Goal: Task Accomplishment & Management: Manage account settings

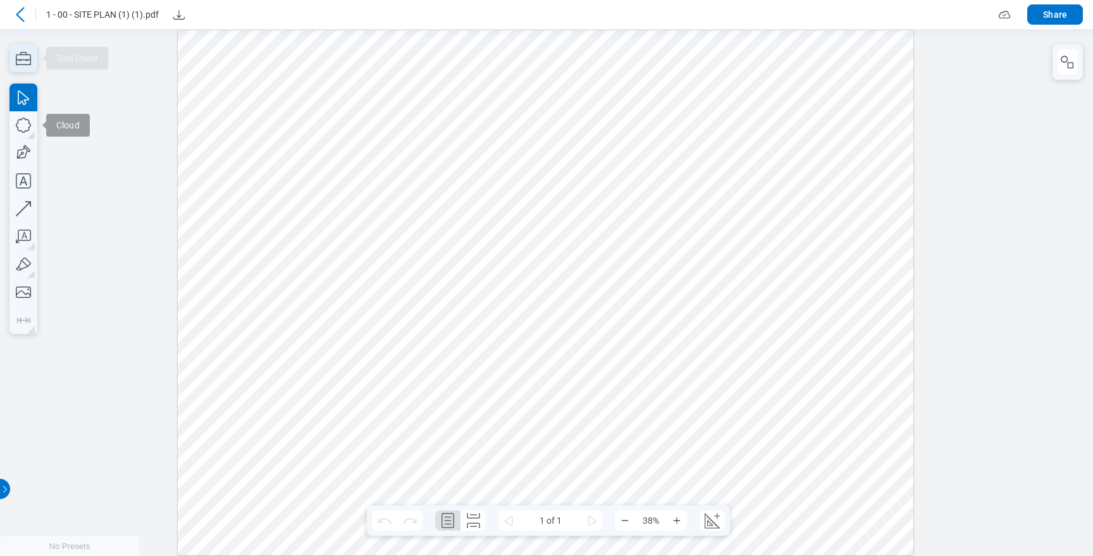
click at [20, 54] on icon "button" at bounding box center [23, 58] width 15 height 13
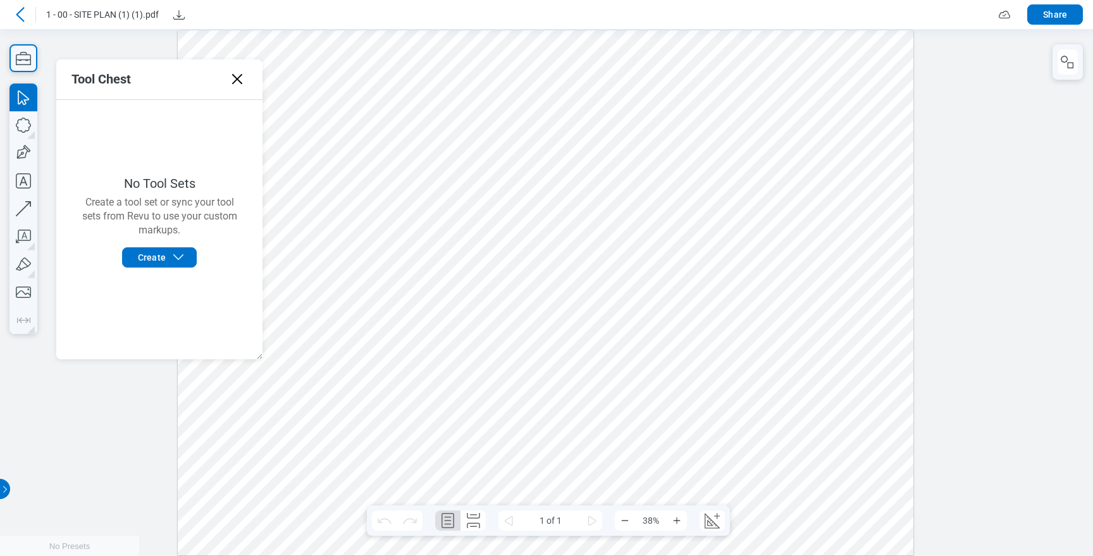
click at [232, 78] on icon at bounding box center [237, 79] width 20 height 20
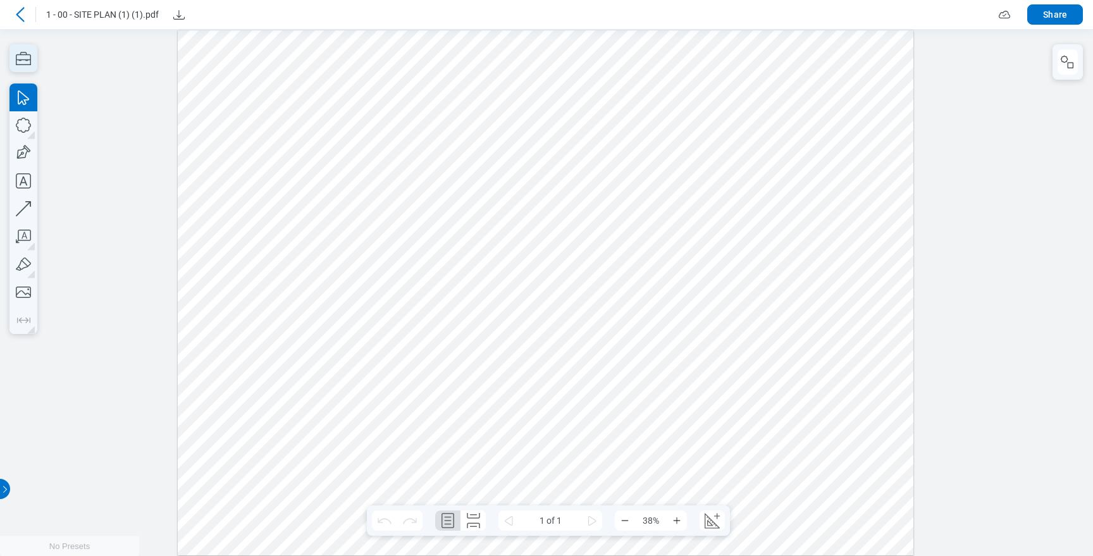
click at [13, 59] on icon "button" at bounding box center [23, 58] width 28 height 28
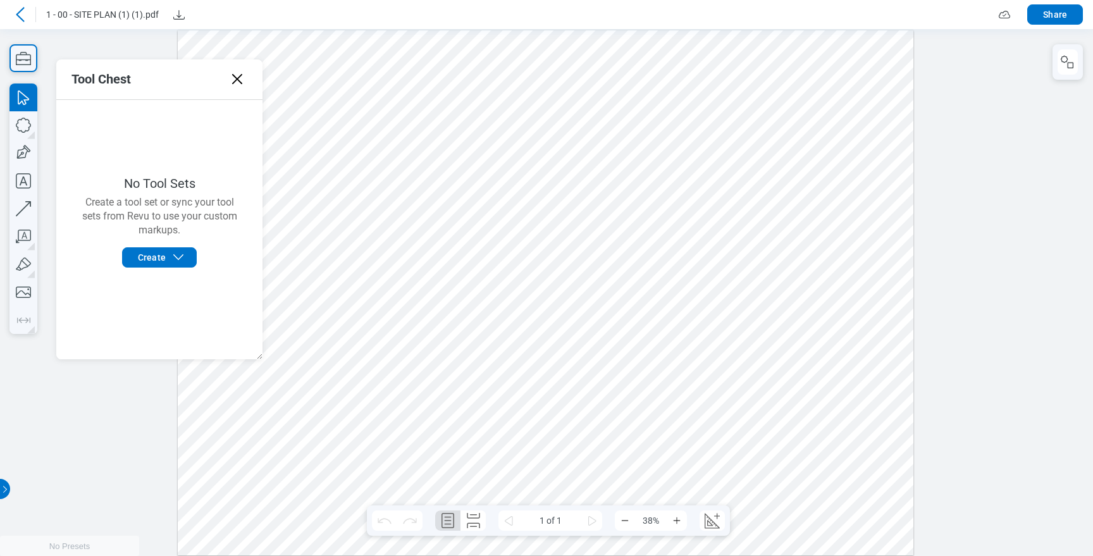
click at [140, 79] on div "Tool Chest" at bounding box center [159, 79] width 206 height 40
click at [24, 59] on icon "button" at bounding box center [23, 58] width 15 height 13
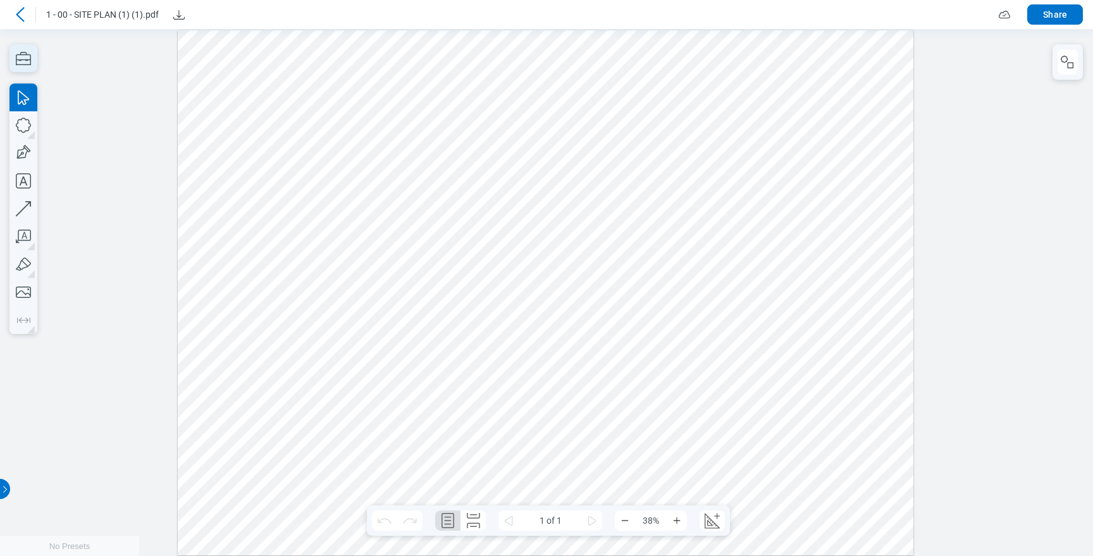
click at [24, 59] on icon "button" at bounding box center [23, 58] width 15 height 13
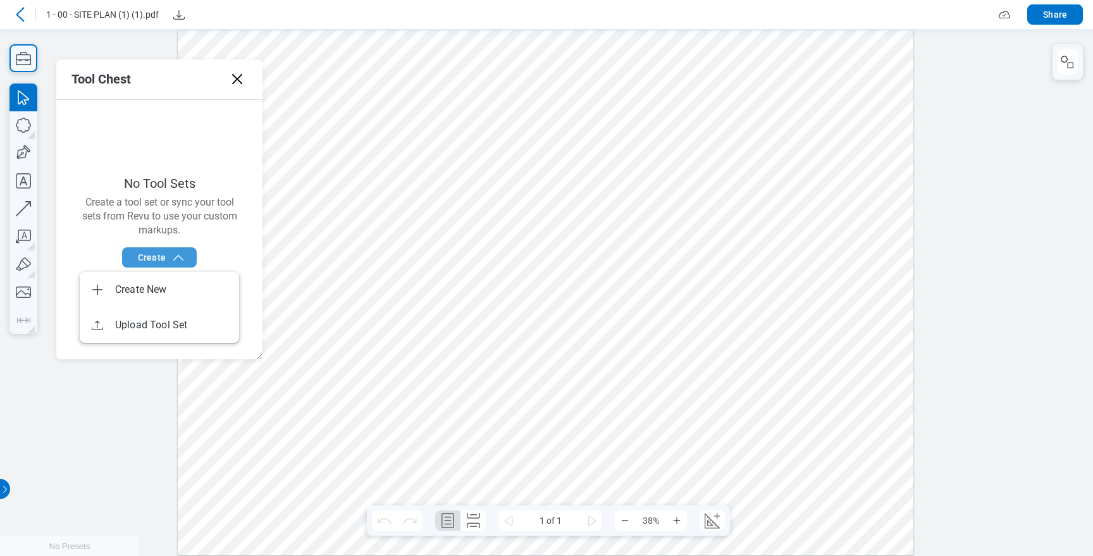
click at [175, 255] on icon "button" at bounding box center [178, 257] width 15 height 15
click at [190, 164] on div "No Tool Sets Create a tool set or sync your tool sets from Revu to use your cus…" at bounding box center [159, 229] width 206 height 259
click at [241, 76] on icon at bounding box center [237, 79] width 20 height 20
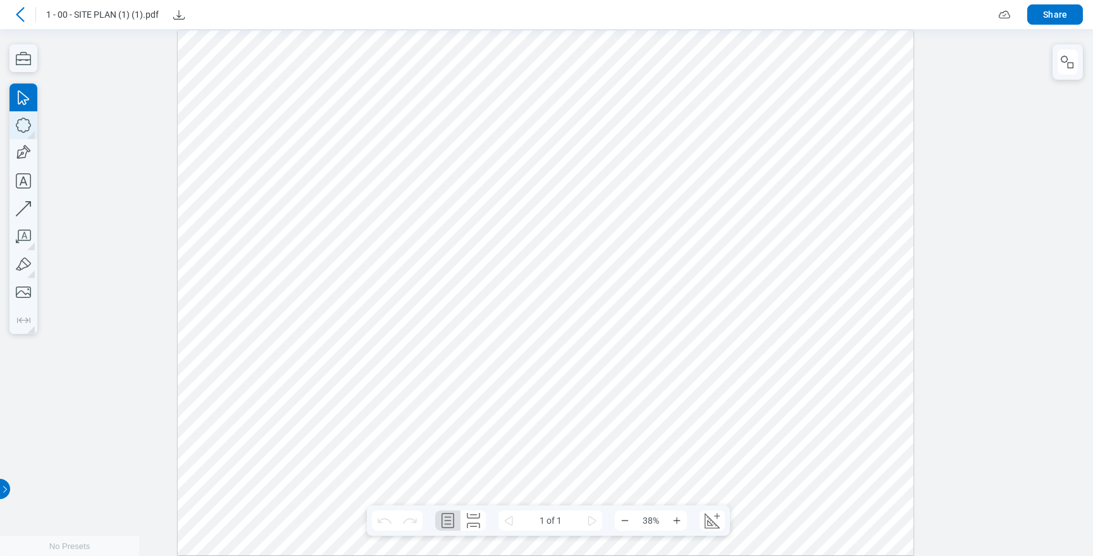
click at [27, 115] on icon "button" at bounding box center [23, 125] width 28 height 28
click at [32, 61] on icon "button" at bounding box center [23, 58] width 28 height 28
click at [25, 56] on icon "button" at bounding box center [23, 58] width 28 height 28
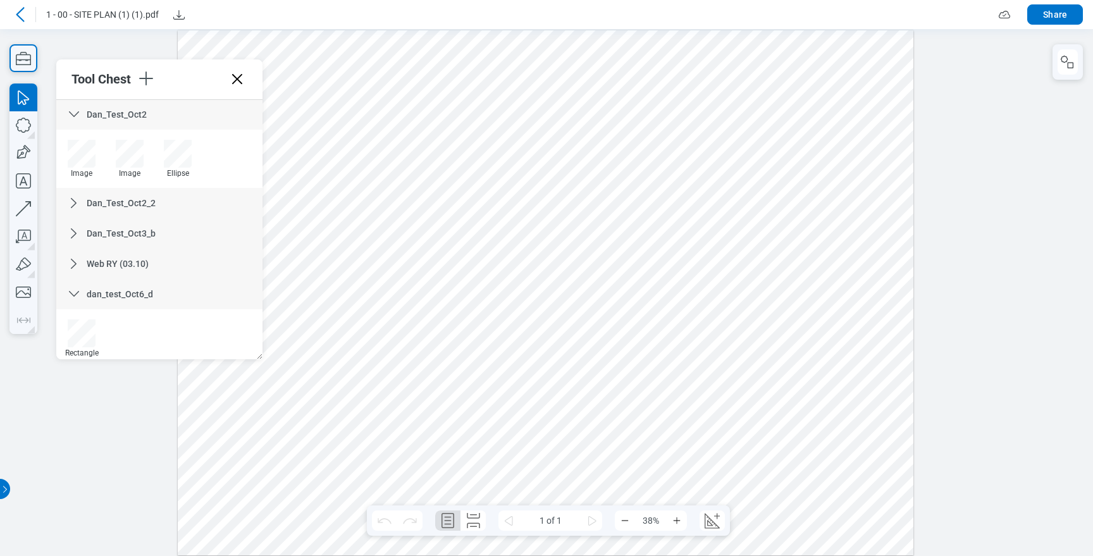
scroll to position [768, 0]
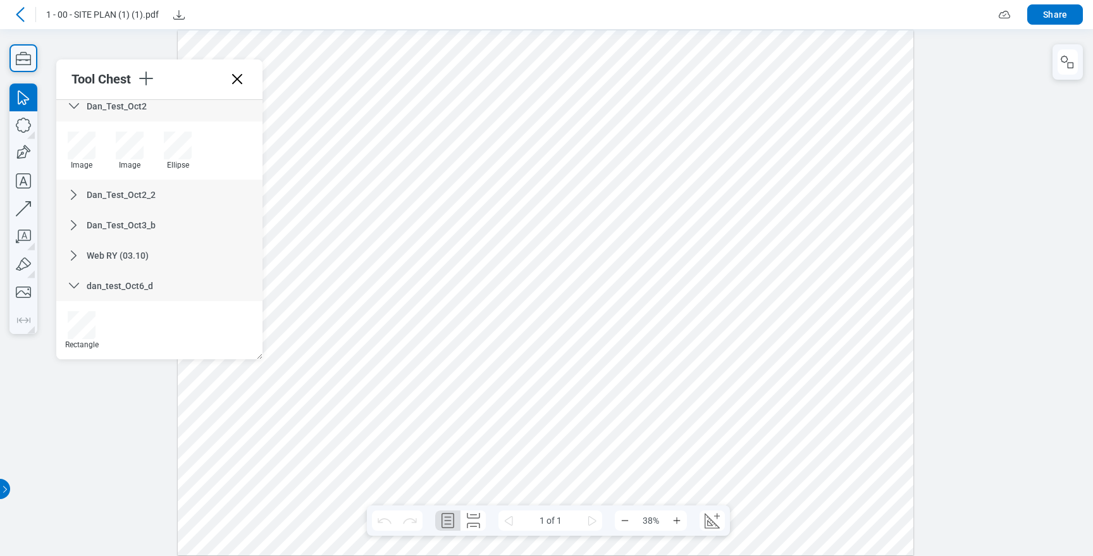
click at [144, 285] on span "dan_test_Oct6_d" at bounding box center [120, 286] width 66 height 10
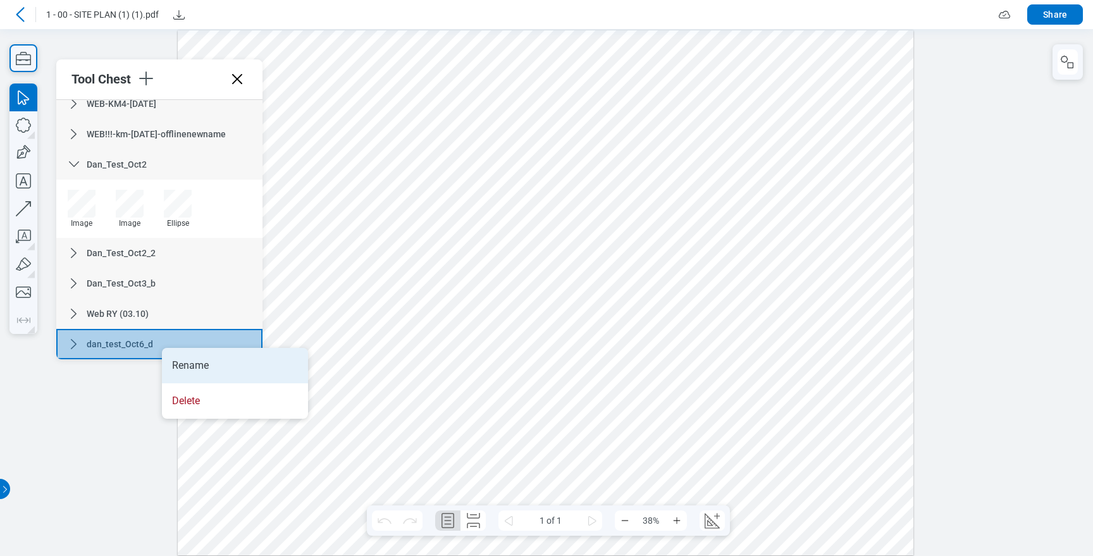
click at [183, 355] on li "Rename" at bounding box center [235, 365] width 146 height 35
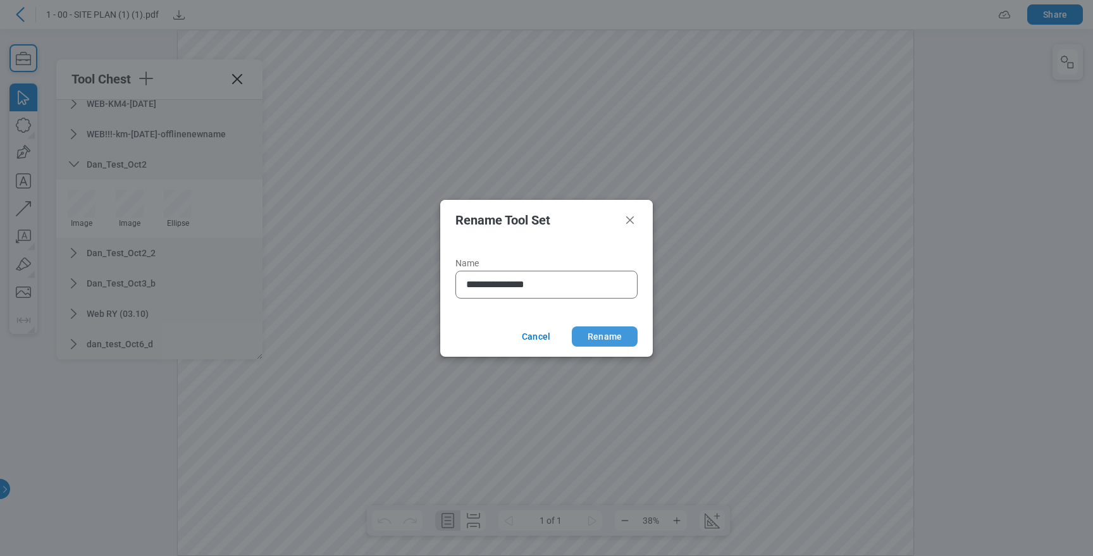
type input "**********"
click at [612, 333] on button "Rename" at bounding box center [605, 336] width 66 height 20
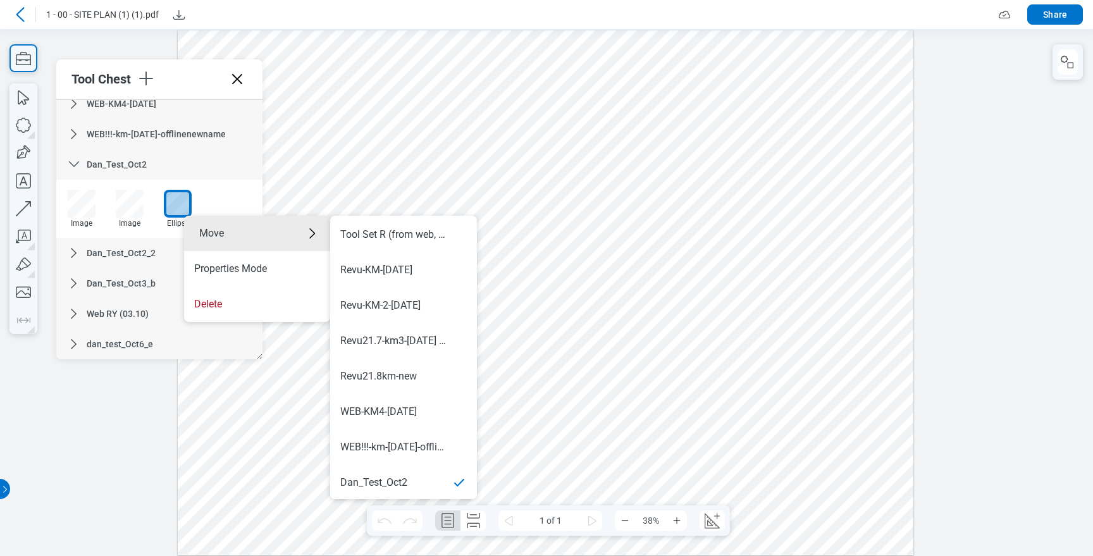
scroll to position [779, 0]
click at [415, 479] on div "dan_test_Oct6_e" at bounding box center [403, 481] width 126 height 14
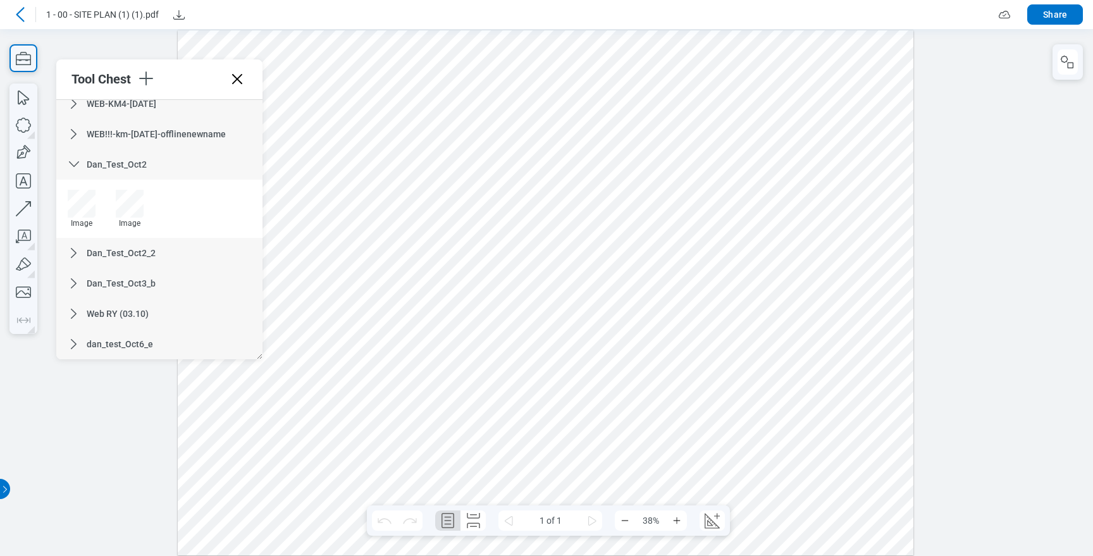
click at [73, 340] on icon at bounding box center [74, 344] width 6 height 10
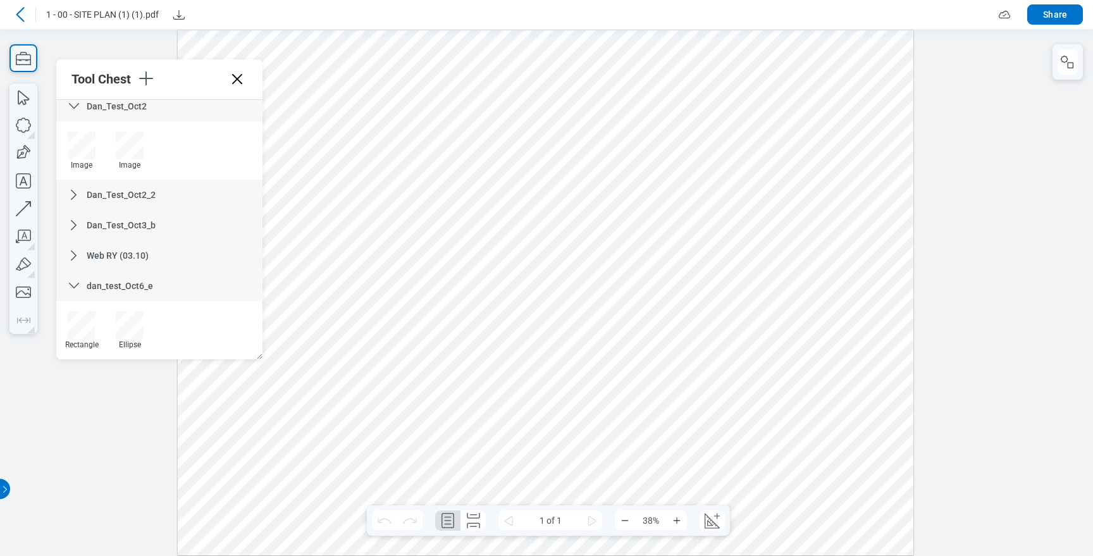
click at [70, 257] on icon at bounding box center [73, 255] width 15 height 15
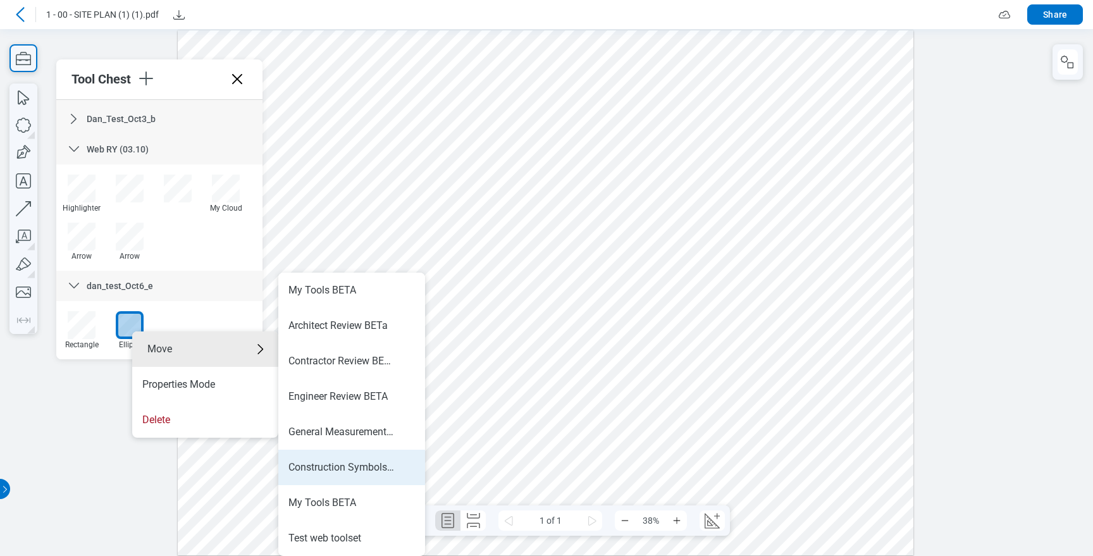
scroll to position [779, 0]
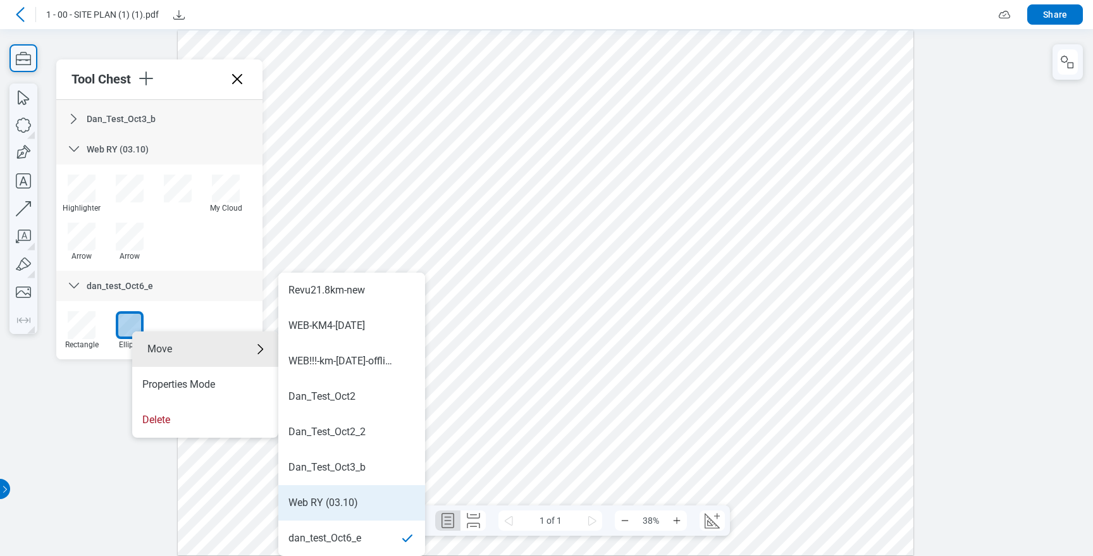
click at [362, 499] on div "Web RY (03.10)" at bounding box center [351, 503] width 126 height 14
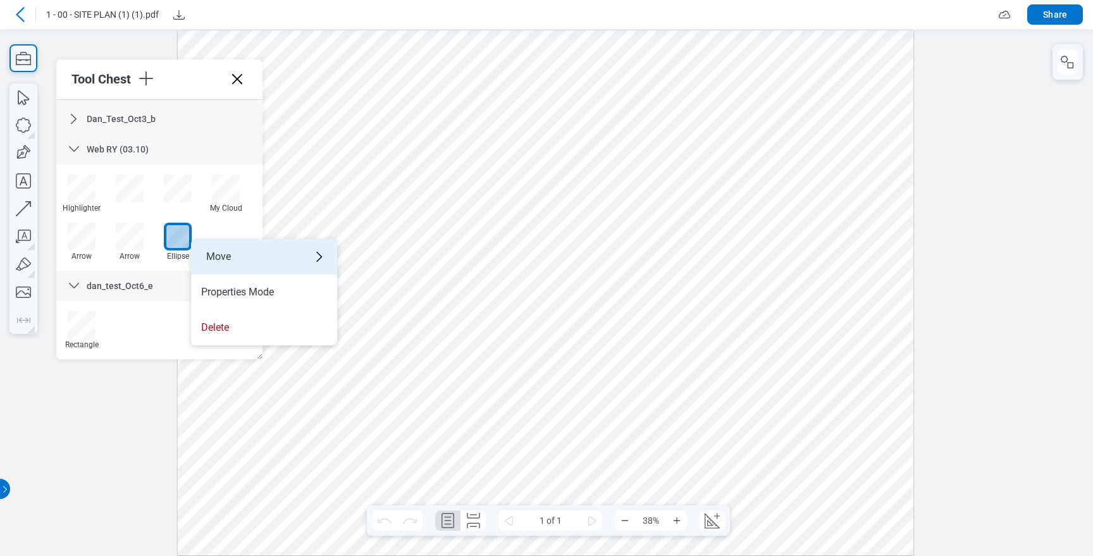
click at [230, 259] on div "Move" at bounding box center [264, 256] width 146 height 35
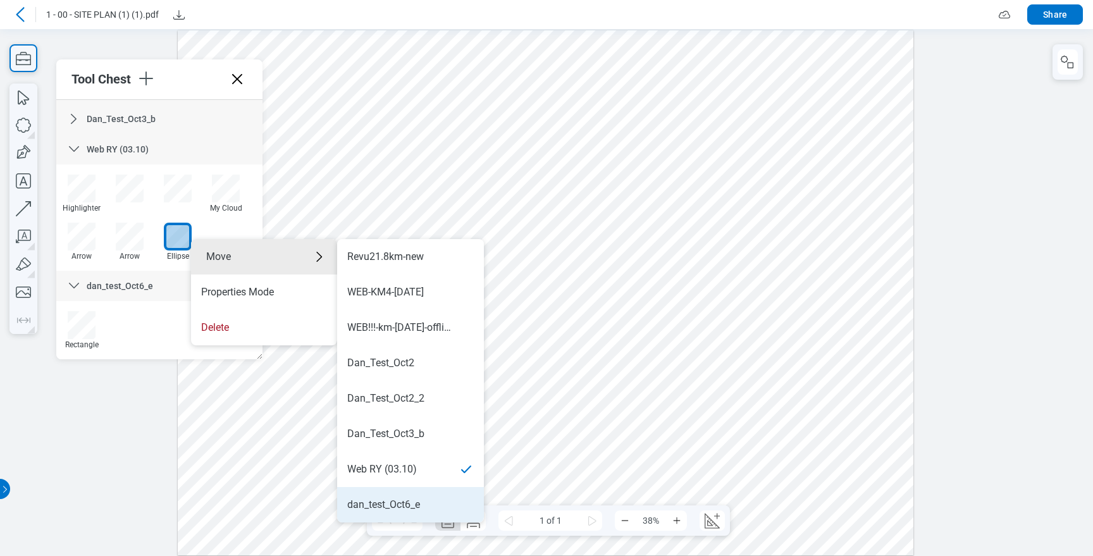
click at [404, 501] on div "dan_test_Oct6_e" at bounding box center [383, 505] width 73 height 14
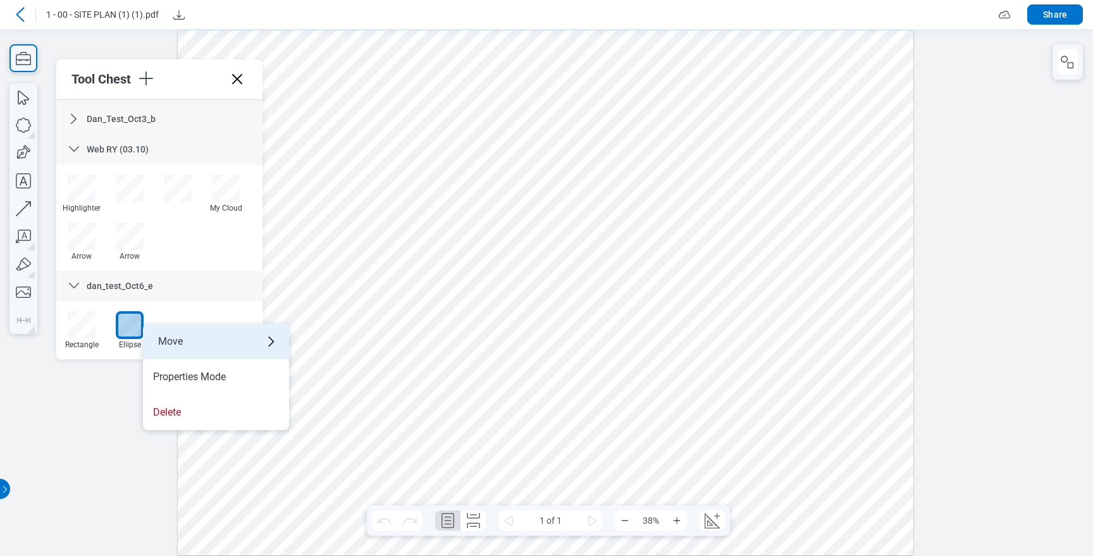
click at [169, 344] on div "Move" at bounding box center [216, 341] width 146 height 35
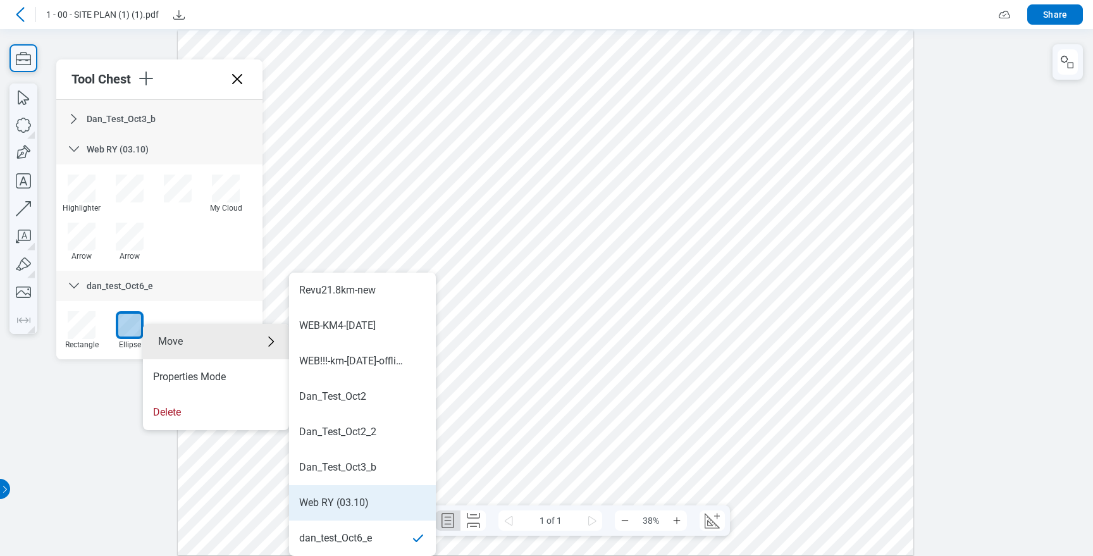
click at [367, 492] on li "Web RY (03.10)" at bounding box center [362, 502] width 147 height 35
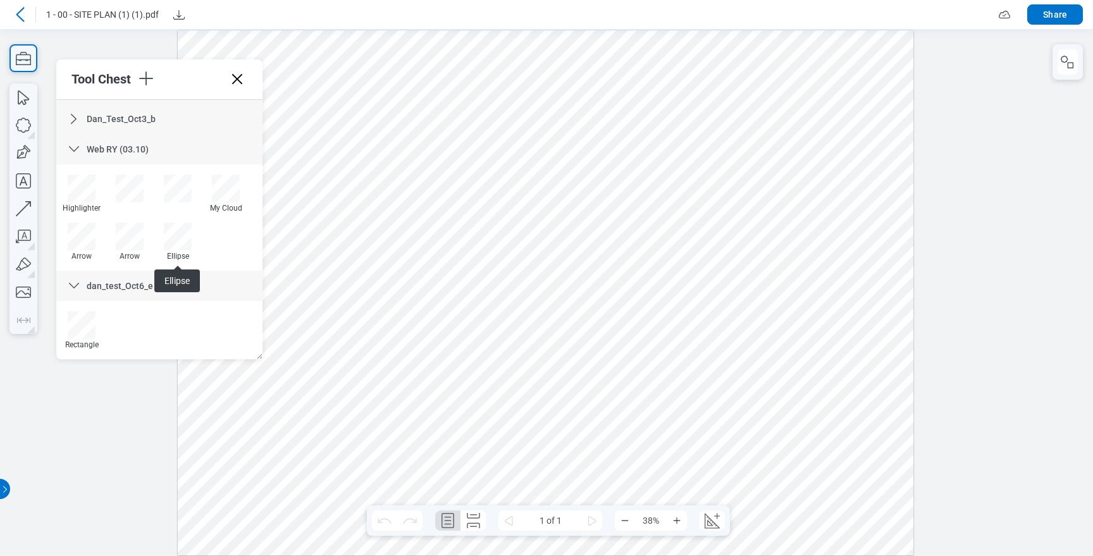
click at [178, 250] on div "Ellipse Ellipse" at bounding box center [178, 242] width 38 height 38
click at [178, 245] on div at bounding box center [178, 237] width 28 height 28
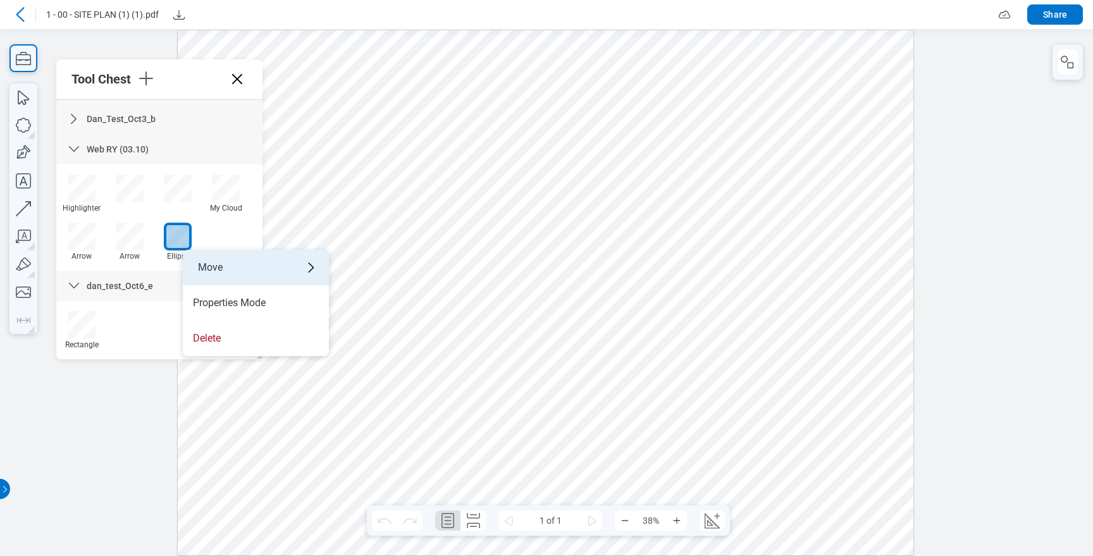
click at [218, 262] on div "Move" at bounding box center [256, 267] width 146 height 35
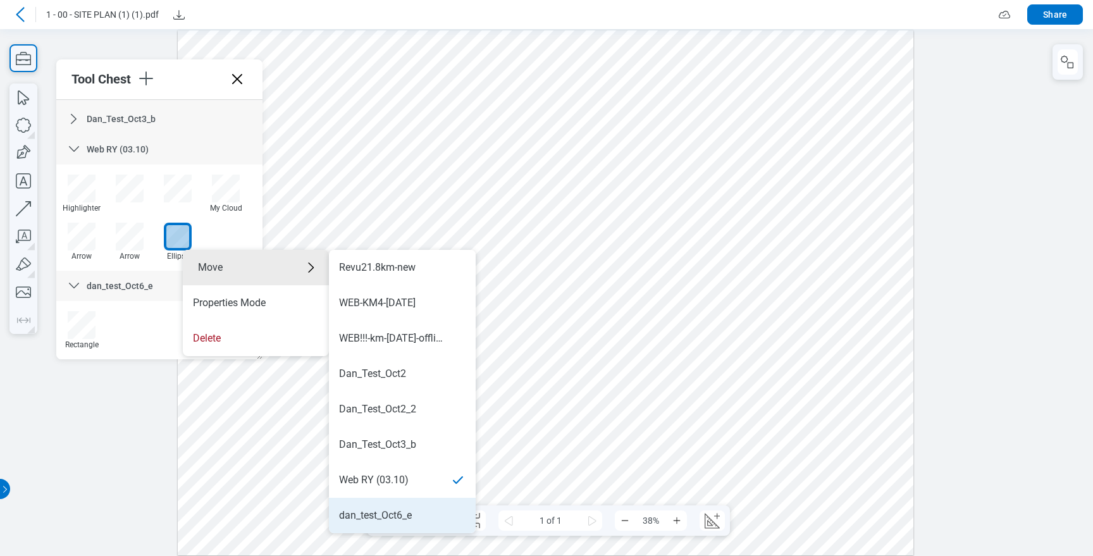
click at [402, 515] on div "dan_test_Oct6_e" at bounding box center [375, 515] width 73 height 14
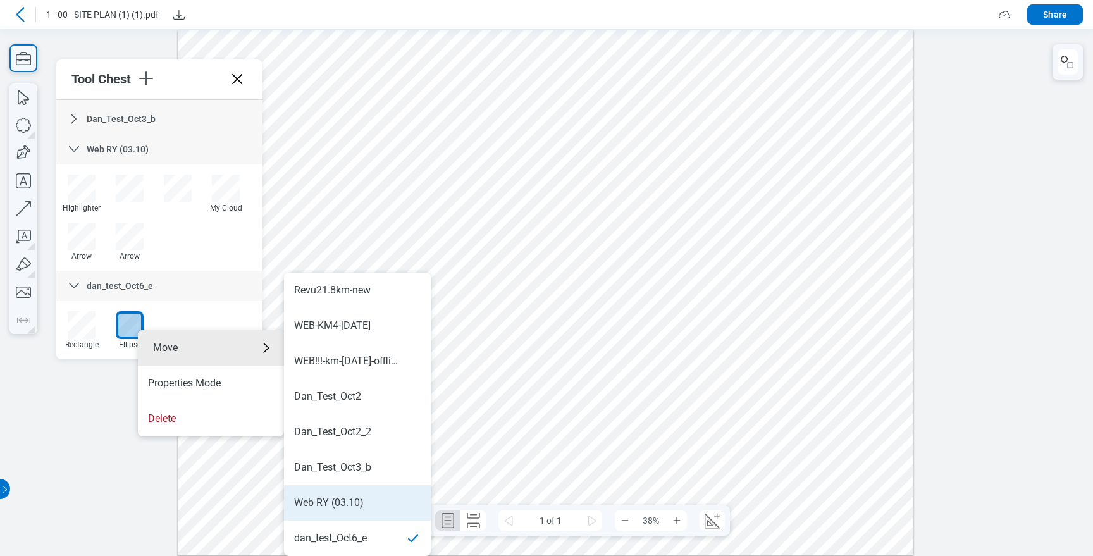
click at [367, 495] on li "Web RY (03.10)" at bounding box center [357, 502] width 147 height 35
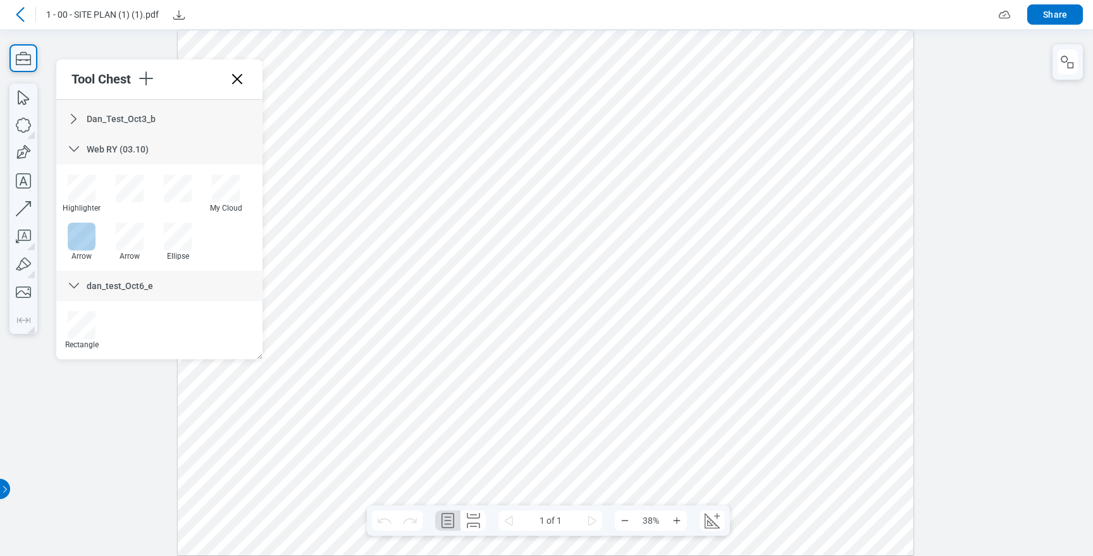
click at [77, 225] on div at bounding box center [82, 237] width 28 height 28
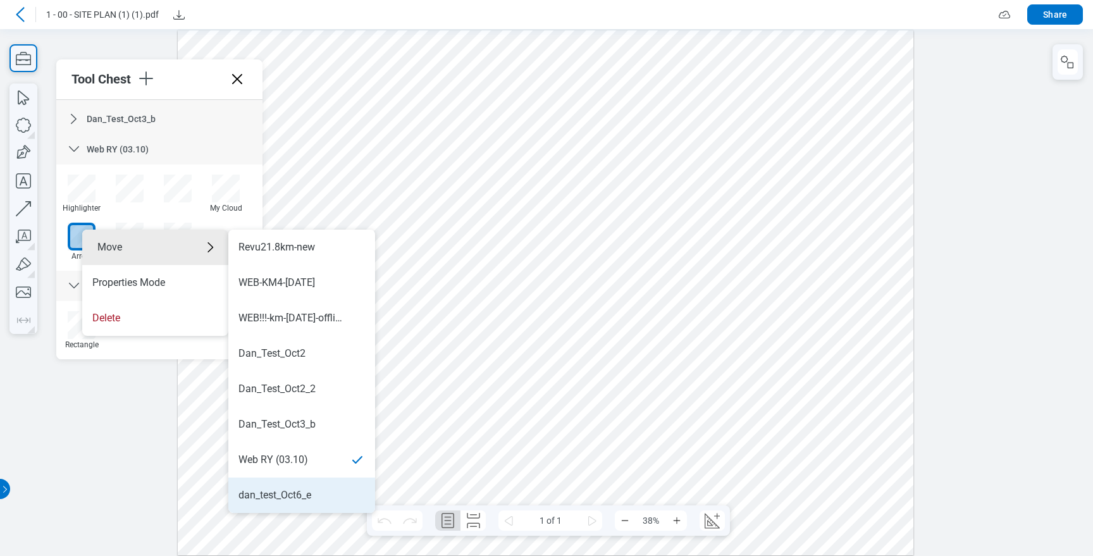
click at [281, 484] on li "dan_test_Oct6_e" at bounding box center [301, 494] width 147 height 35
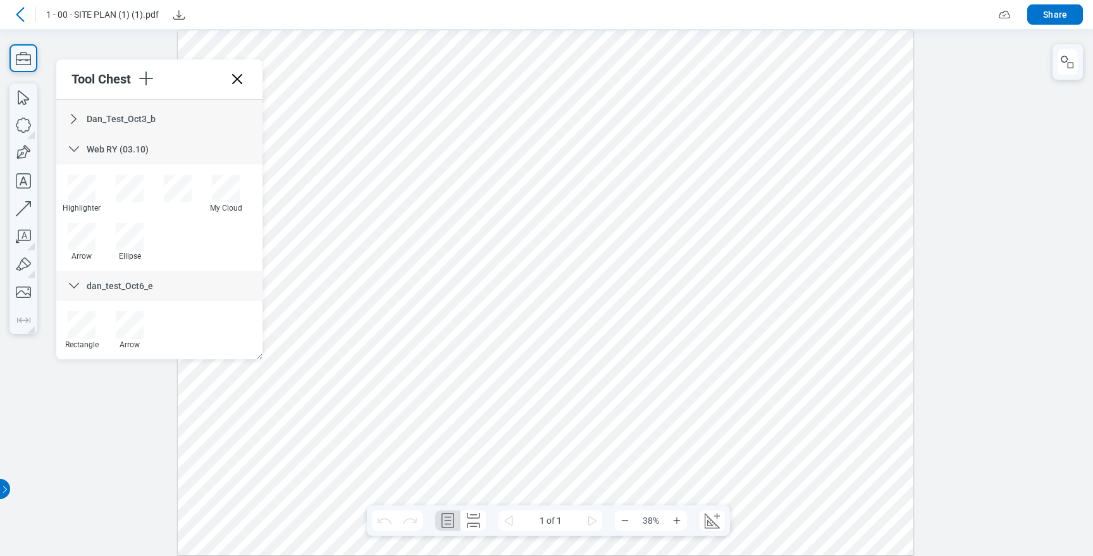
scroll to position [839, 0]
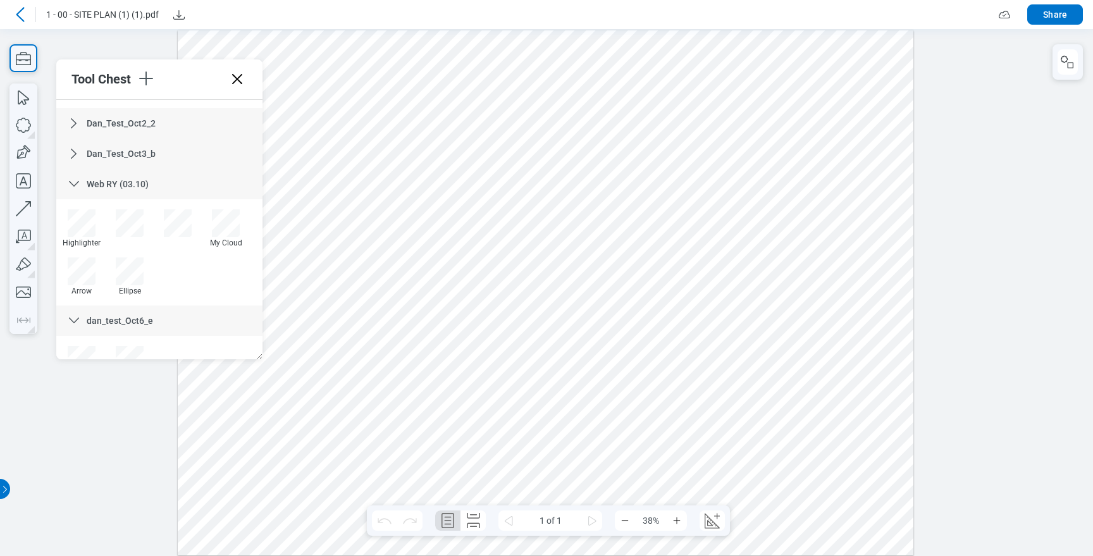
click at [77, 146] on icon at bounding box center [73, 153] width 15 height 15
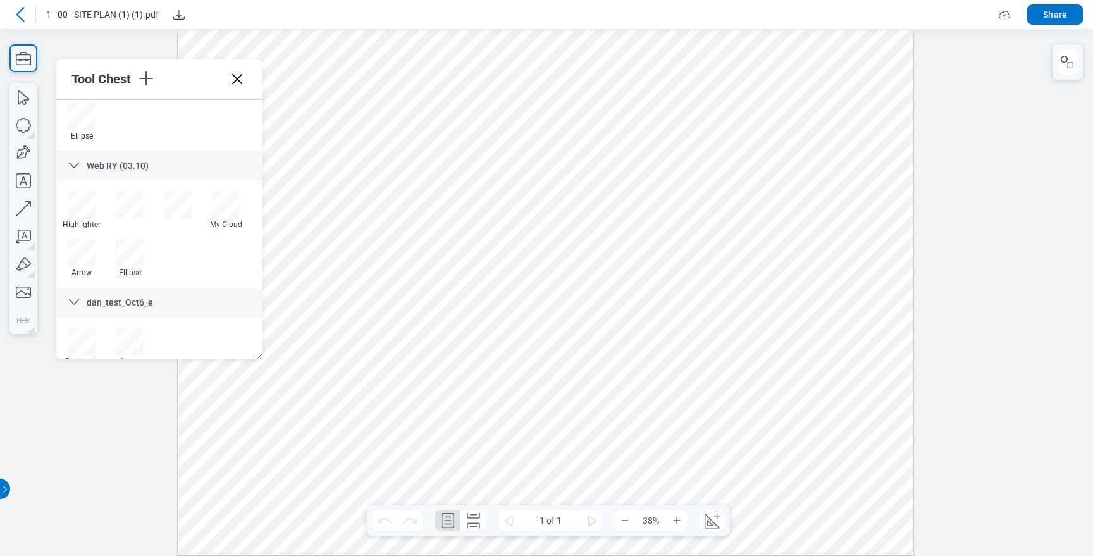
scroll to position [932, 0]
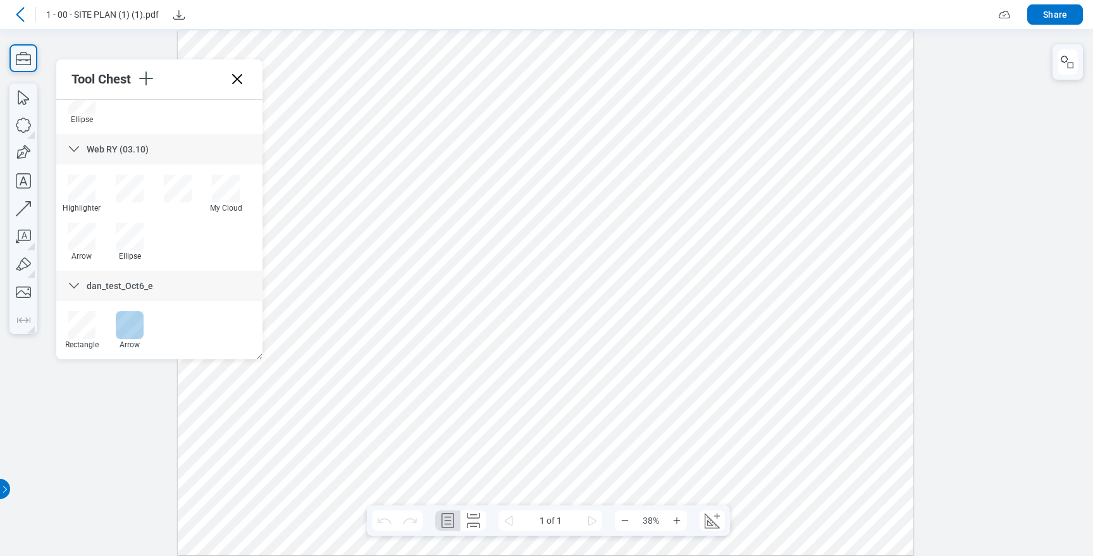
click at [135, 327] on div at bounding box center [130, 325] width 28 height 28
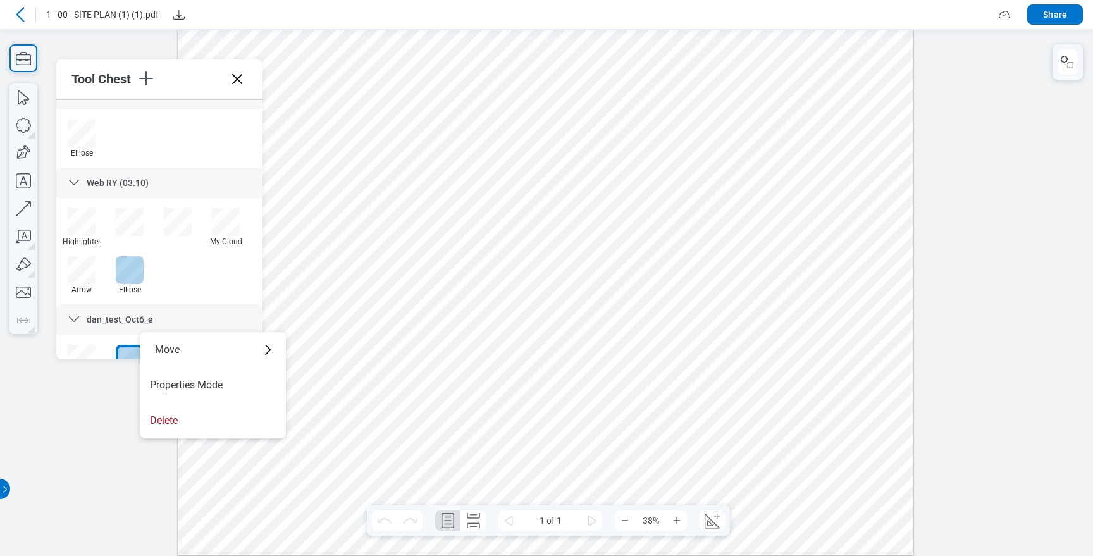
scroll to position [887, 0]
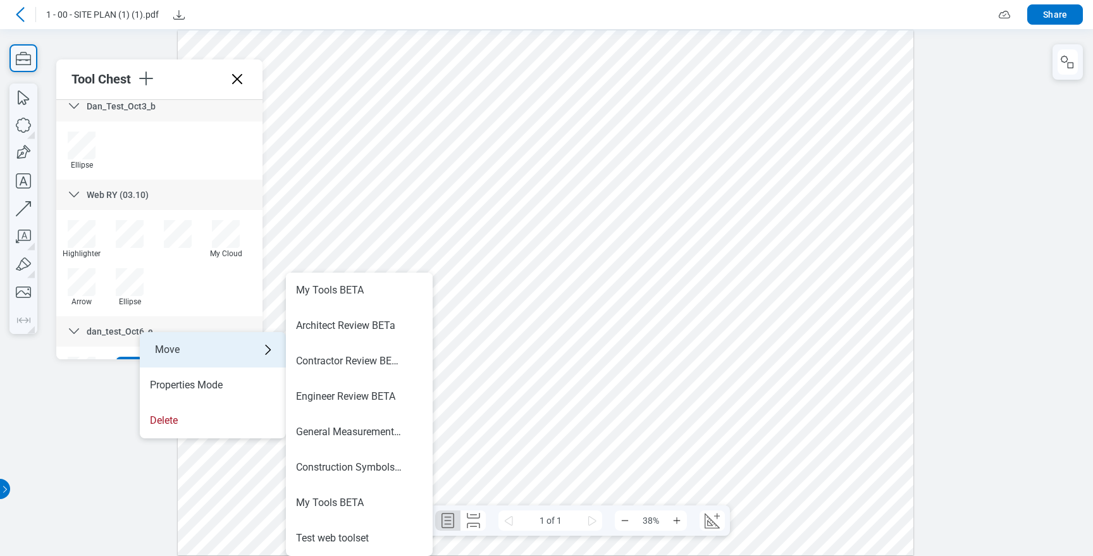
click at [207, 348] on div "Move" at bounding box center [213, 349] width 146 height 35
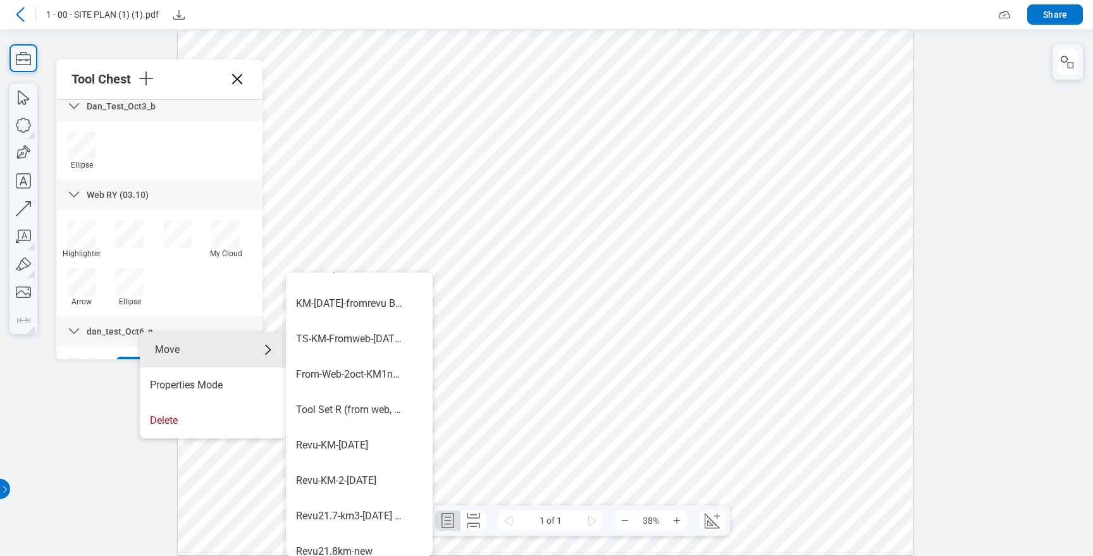
scroll to position [779, 0]
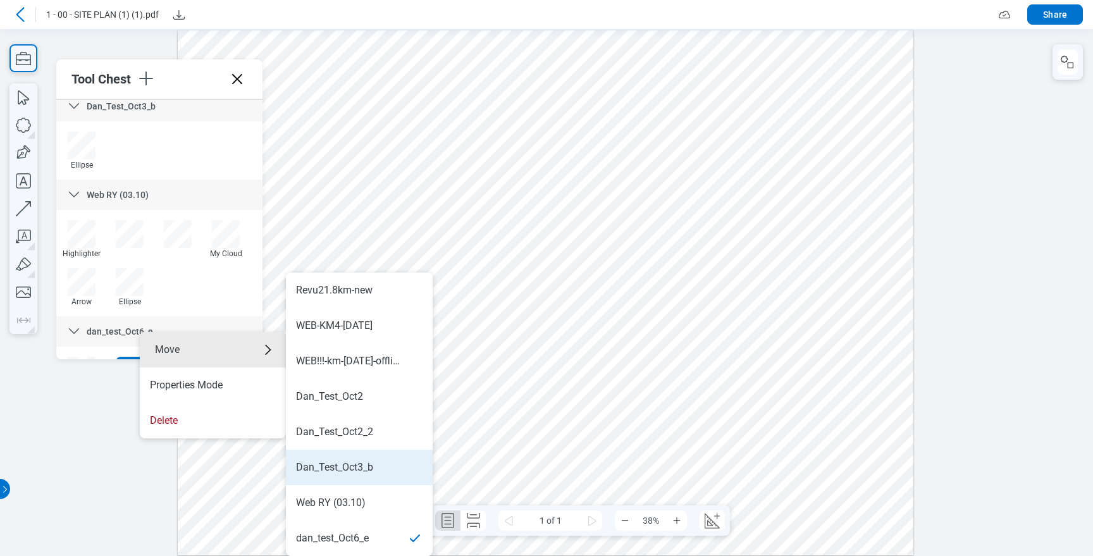
click at [373, 465] on div "Dan_Test_Oct3_b" at bounding box center [334, 467] width 77 height 14
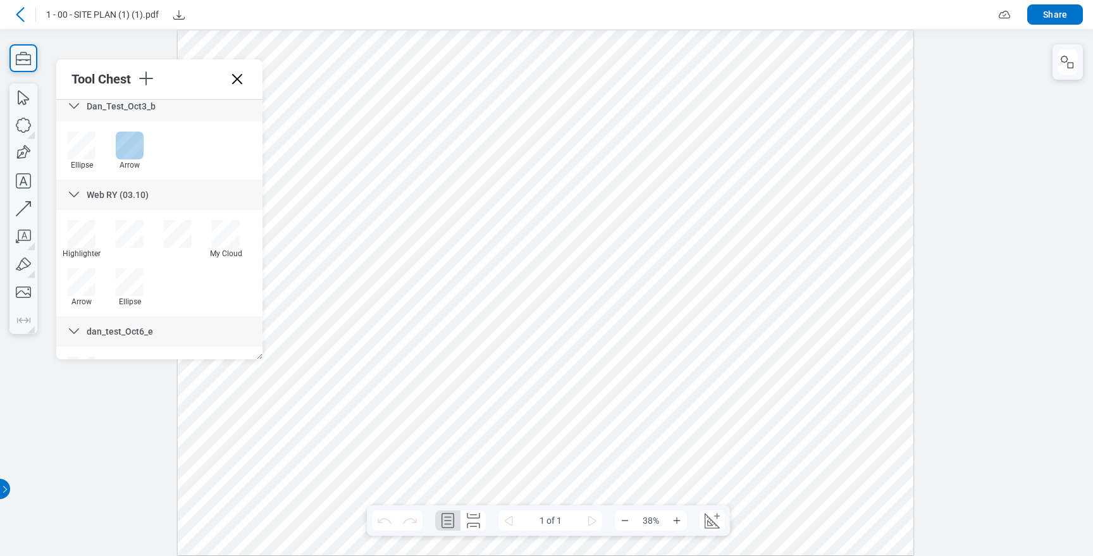
click at [126, 141] on div at bounding box center [130, 146] width 28 height 28
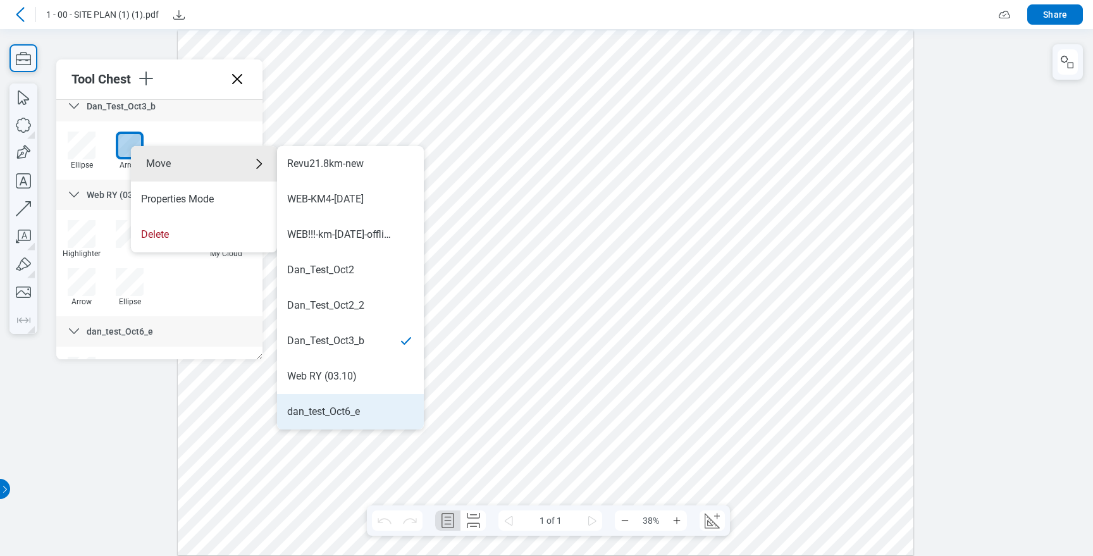
click at [316, 412] on div "dan_test_Oct6_e" at bounding box center [323, 412] width 73 height 14
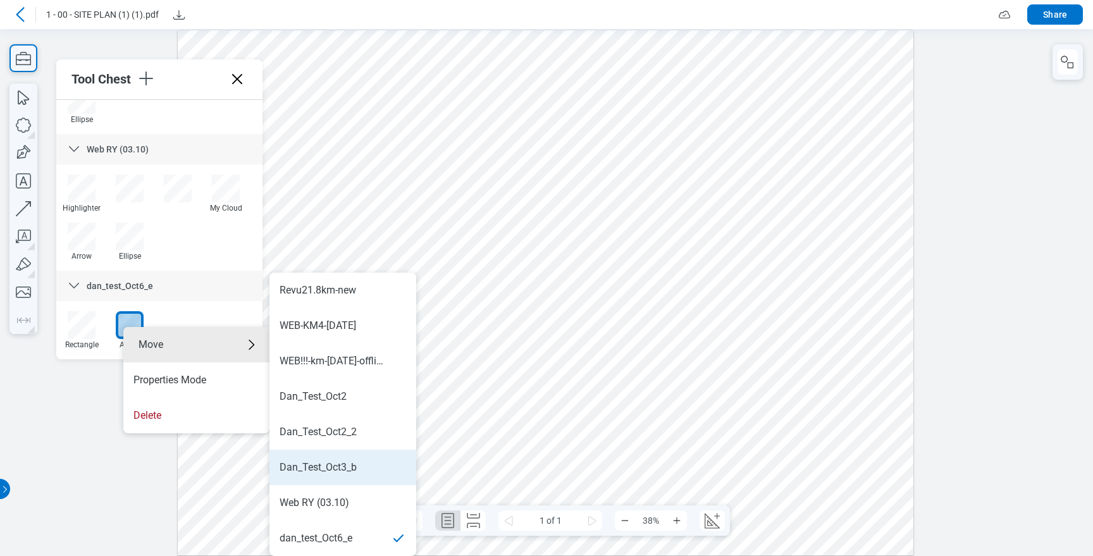
click at [333, 459] on li "Dan_Test_Oct3_b" at bounding box center [342, 467] width 147 height 35
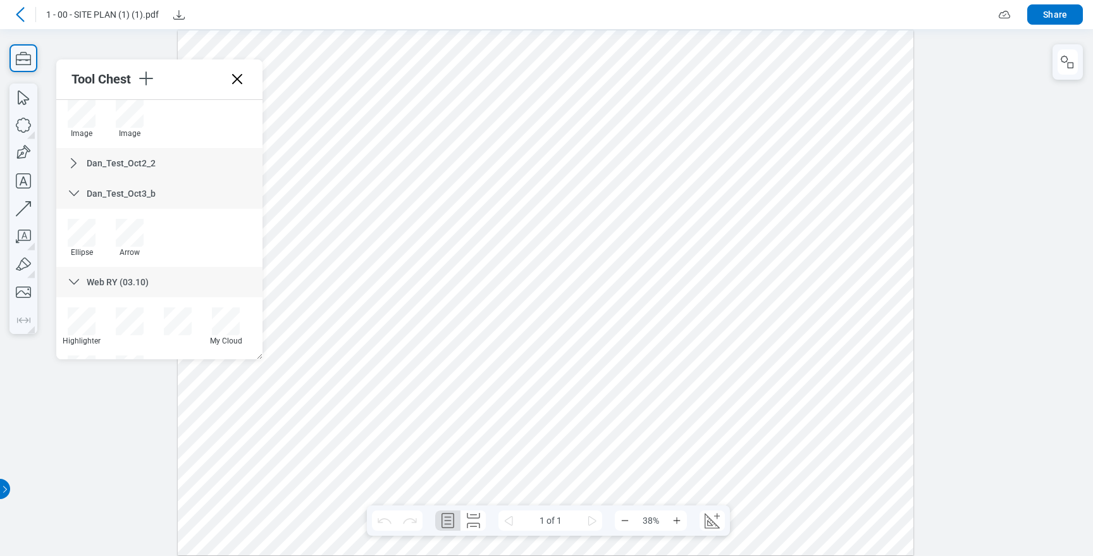
scroll to position [810, 0]
click at [72, 269] on icon at bounding box center [73, 271] width 15 height 15
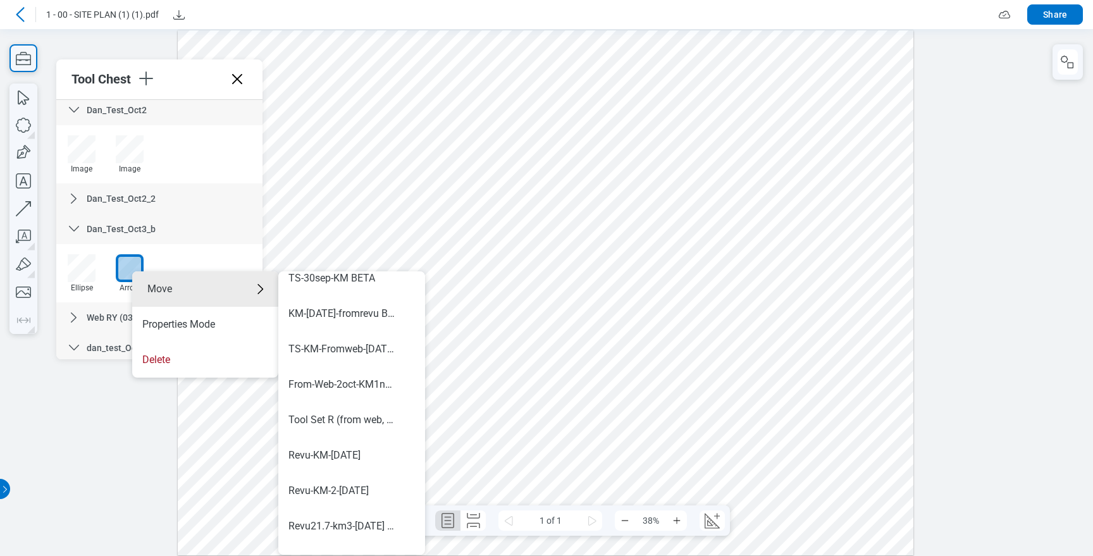
scroll to position [779, 0]
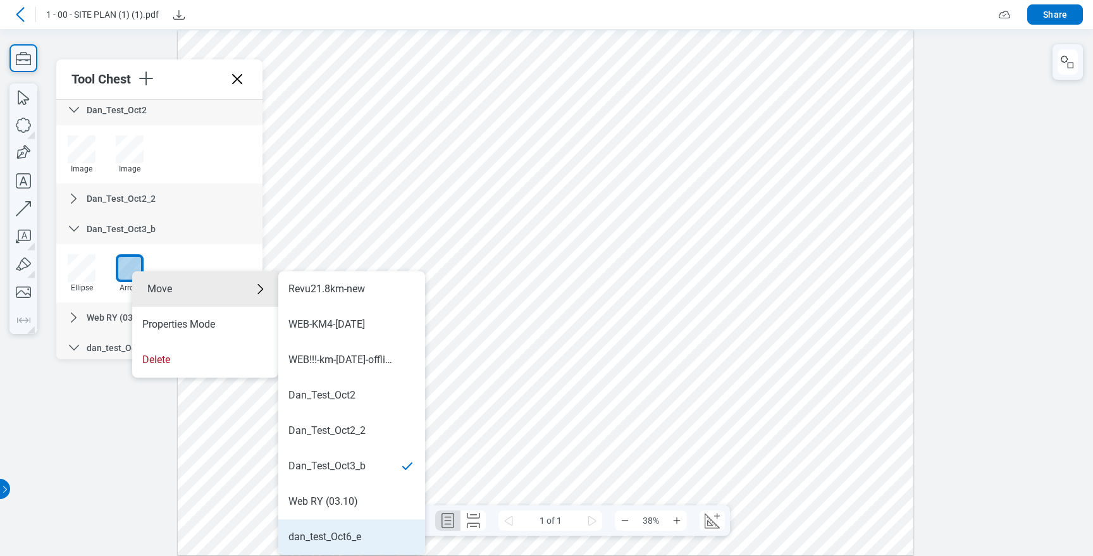
click at [385, 543] on div "dan_test_Oct6_e" at bounding box center [351, 537] width 126 height 14
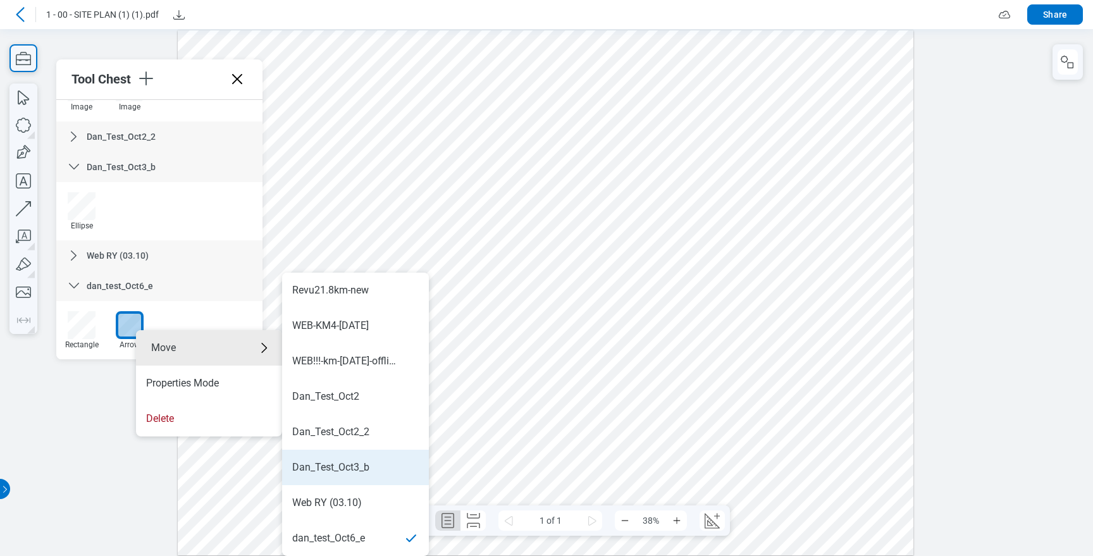
click at [364, 462] on div "Dan_Test_Oct3_b" at bounding box center [330, 467] width 77 height 14
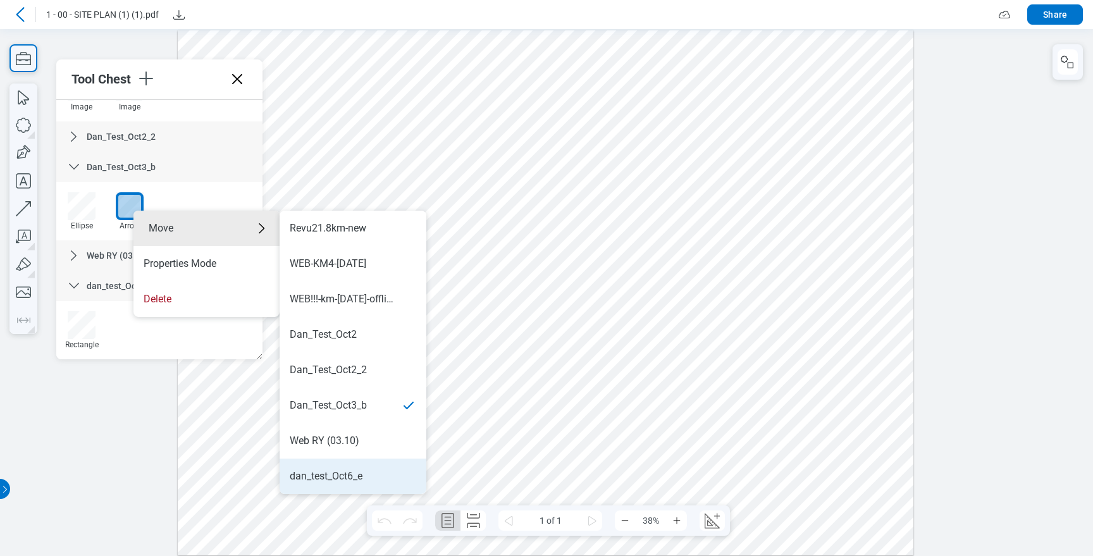
click at [344, 476] on div "dan_test_Oct6_e" at bounding box center [326, 476] width 73 height 14
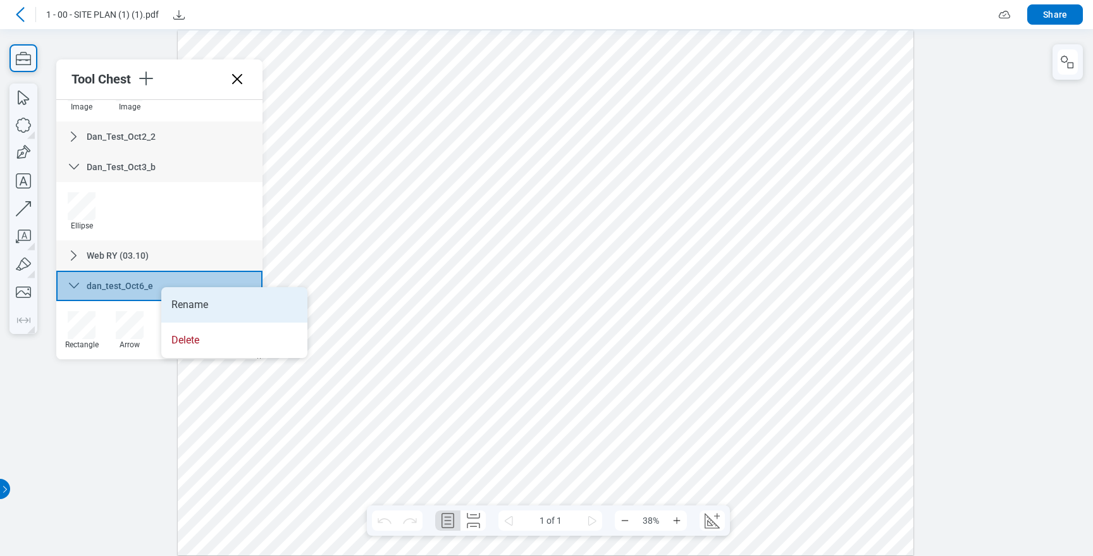
click at [188, 303] on li "Rename" at bounding box center [234, 304] width 146 height 35
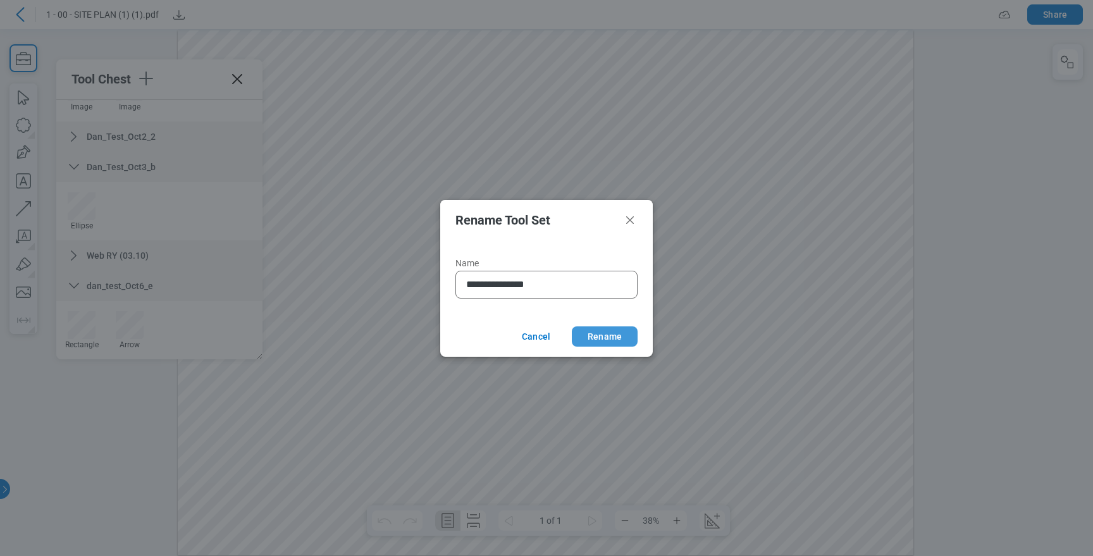
type input "**********"
click at [604, 331] on button "Rename" at bounding box center [605, 336] width 66 height 20
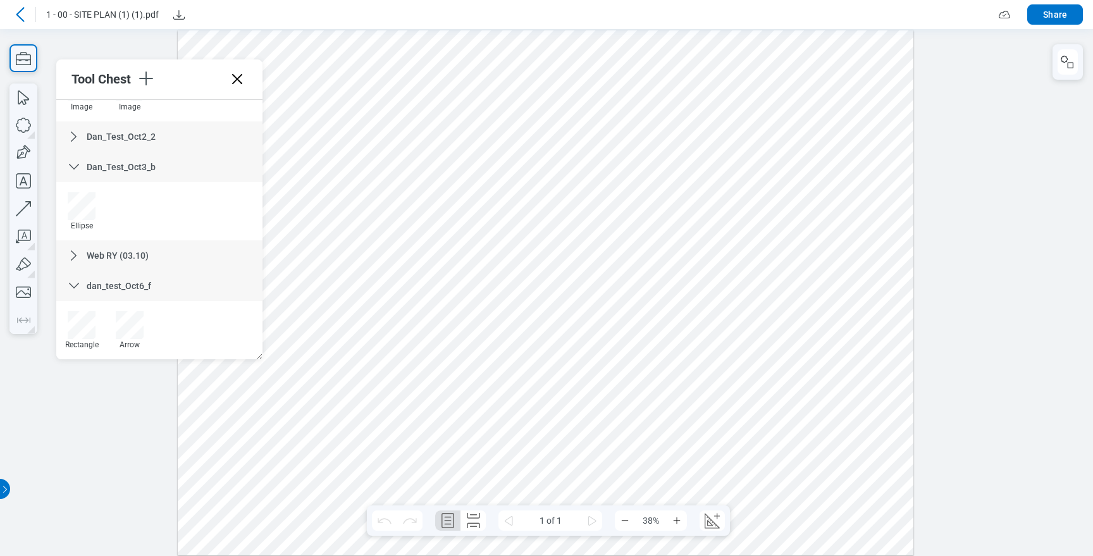
click at [145, 284] on span "dan_test_Oct6_f" at bounding box center [119, 286] width 65 height 10
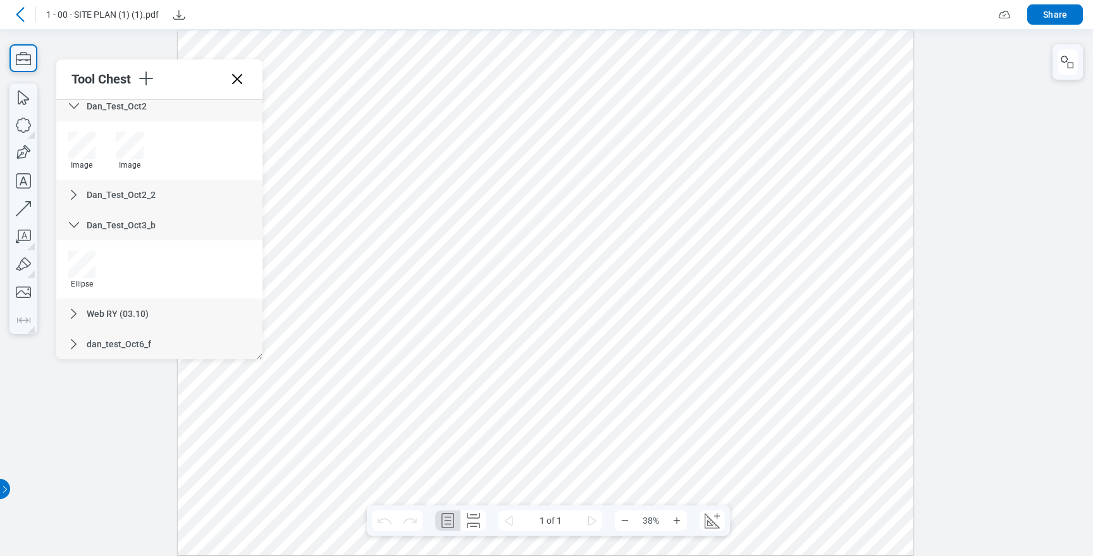
click at [144, 339] on span "dan_test_Oct6_f" at bounding box center [119, 344] width 65 height 10
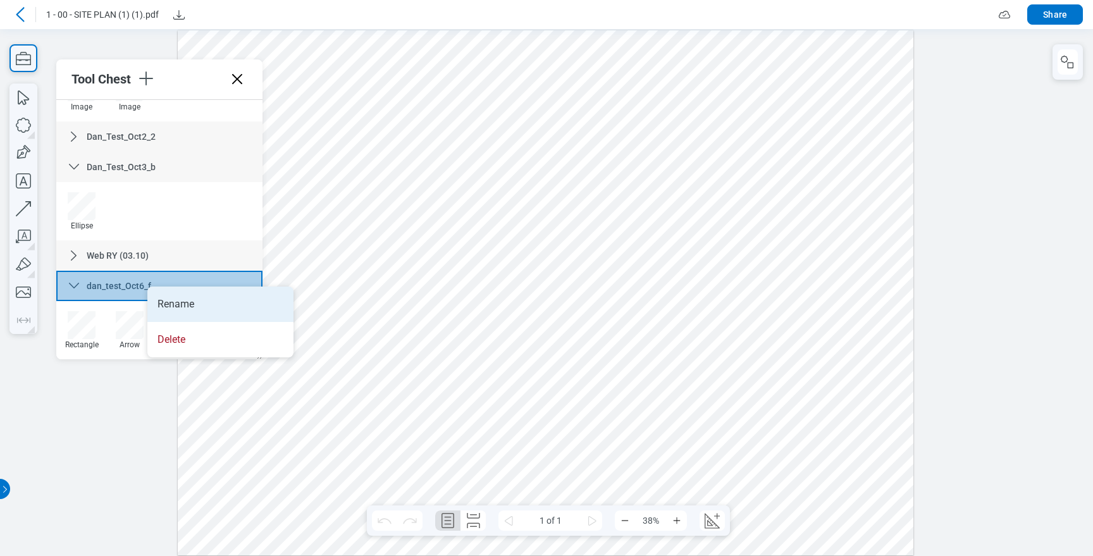
click at [173, 298] on li "Rename" at bounding box center [220, 303] width 146 height 35
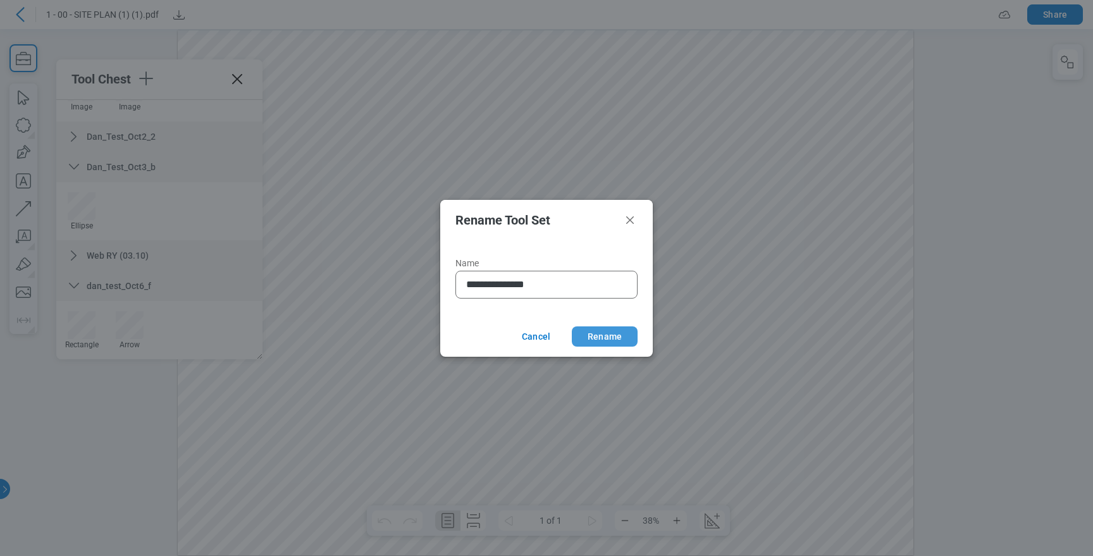
type input "**********"
click at [609, 338] on button "Rename" at bounding box center [605, 336] width 66 height 20
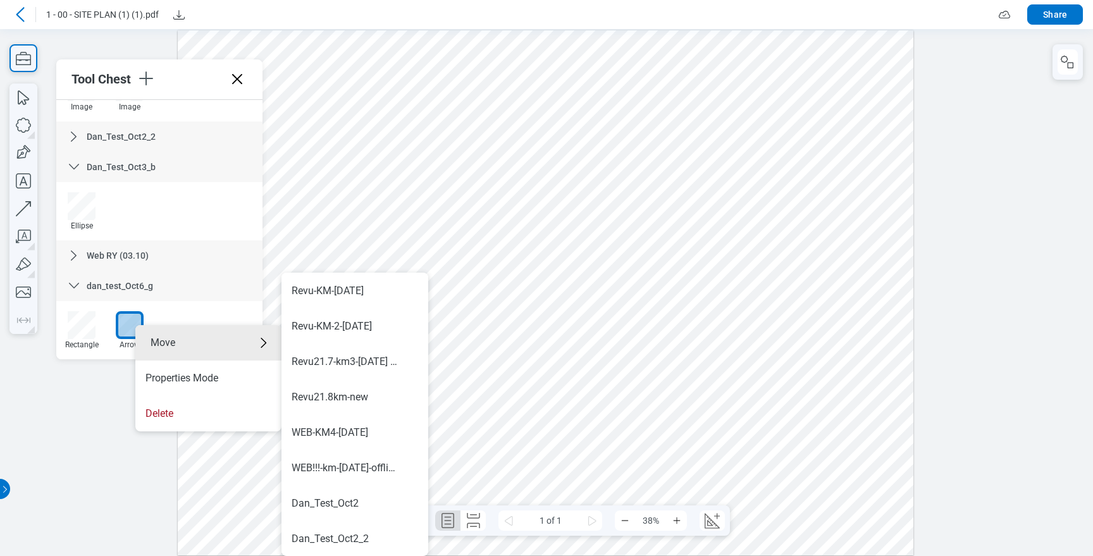
scroll to position [779, 0]
click at [348, 460] on div "Dan_Test_Oct3_b" at bounding box center [330, 467] width 77 height 14
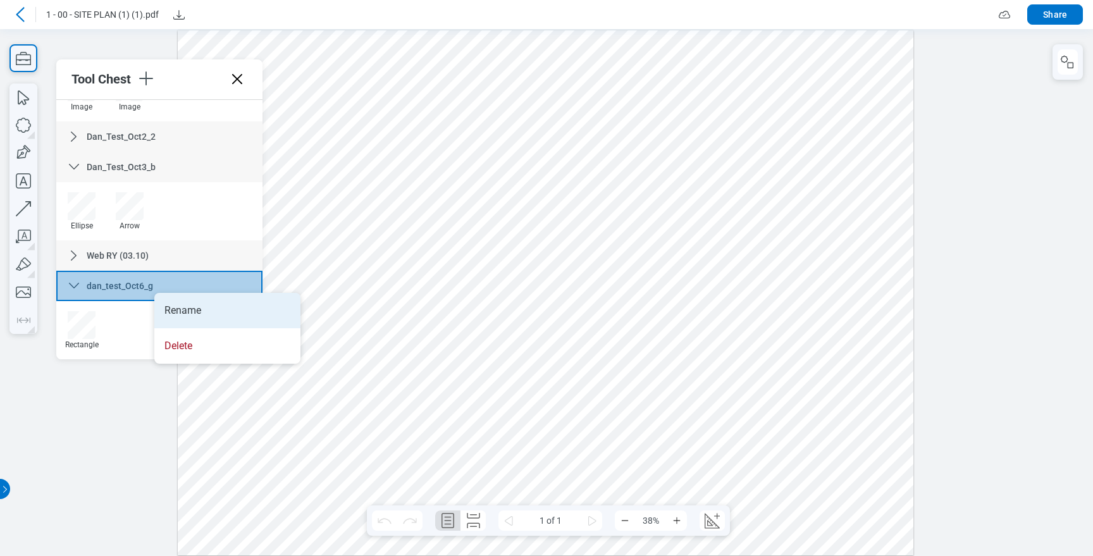
click at [180, 305] on li "Rename" at bounding box center [227, 310] width 146 height 35
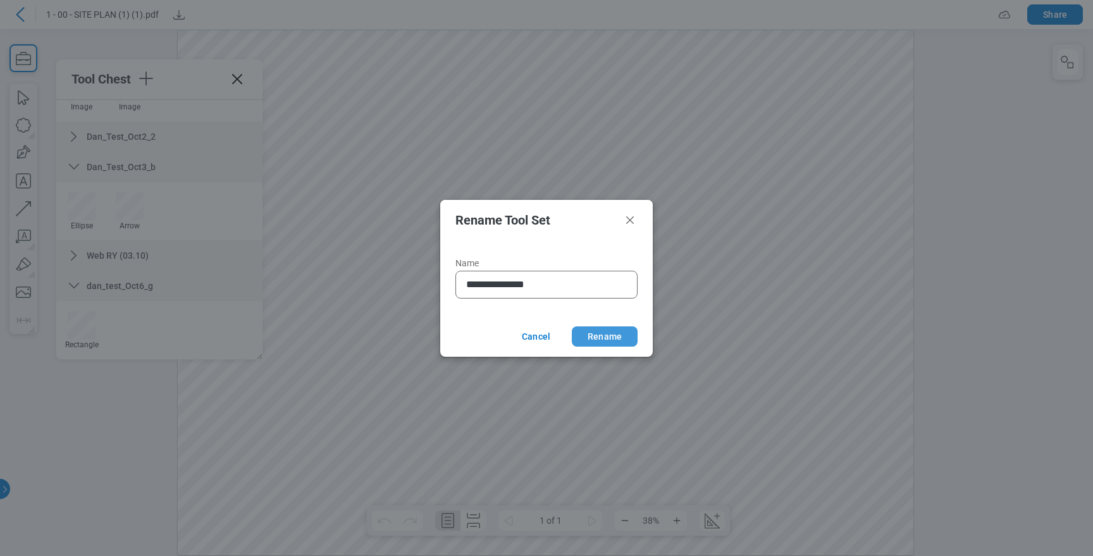
type input "**********"
click at [625, 337] on button "Rename" at bounding box center [605, 336] width 66 height 20
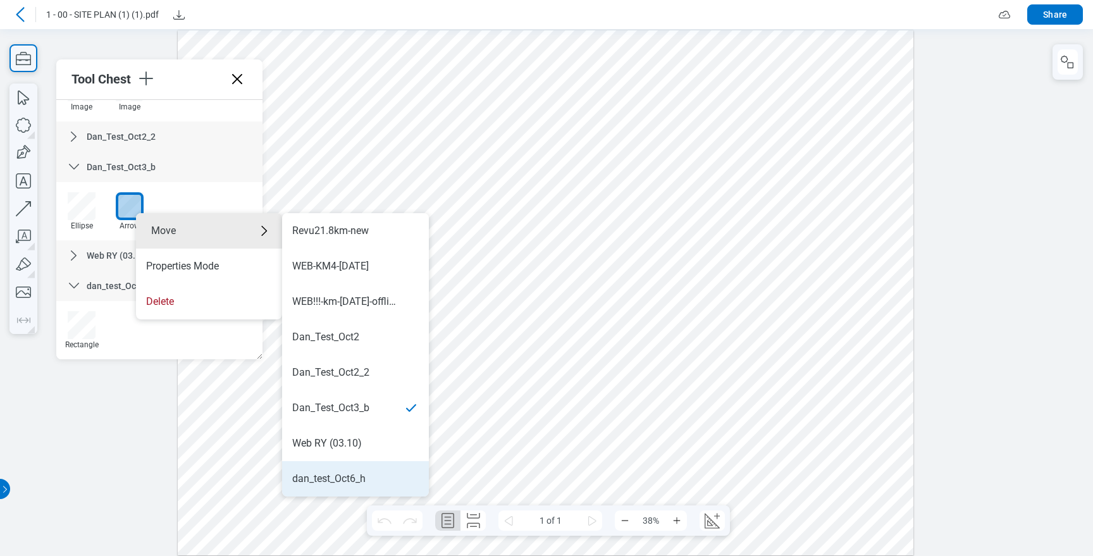
click at [349, 478] on div "dan_test_Oct6_h" at bounding box center [328, 479] width 73 height 14
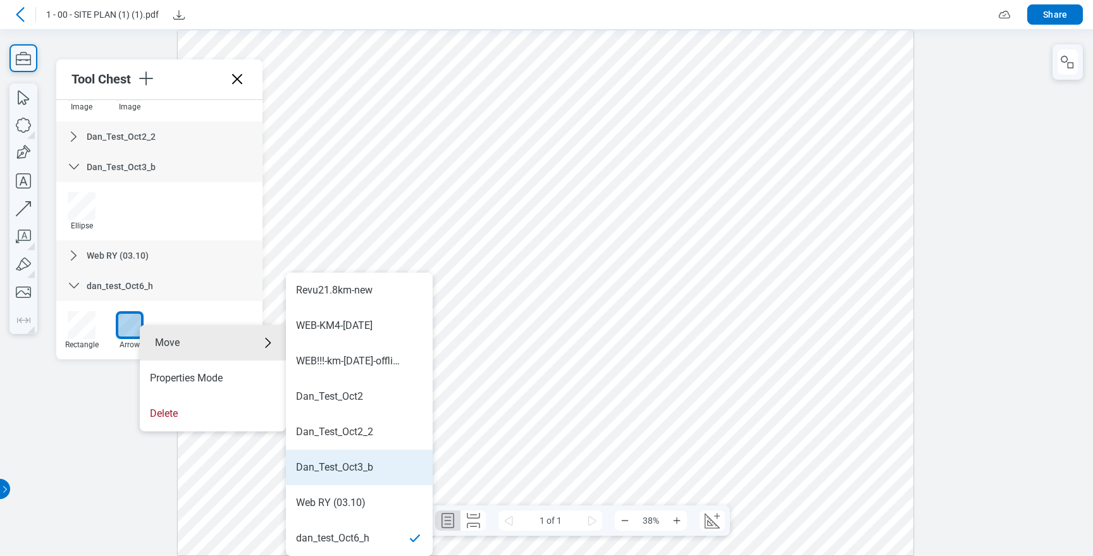
click at [367, 459] on li "Dan_Test_Oct3_b" at bounding box center [359, 467] width 147 height 35
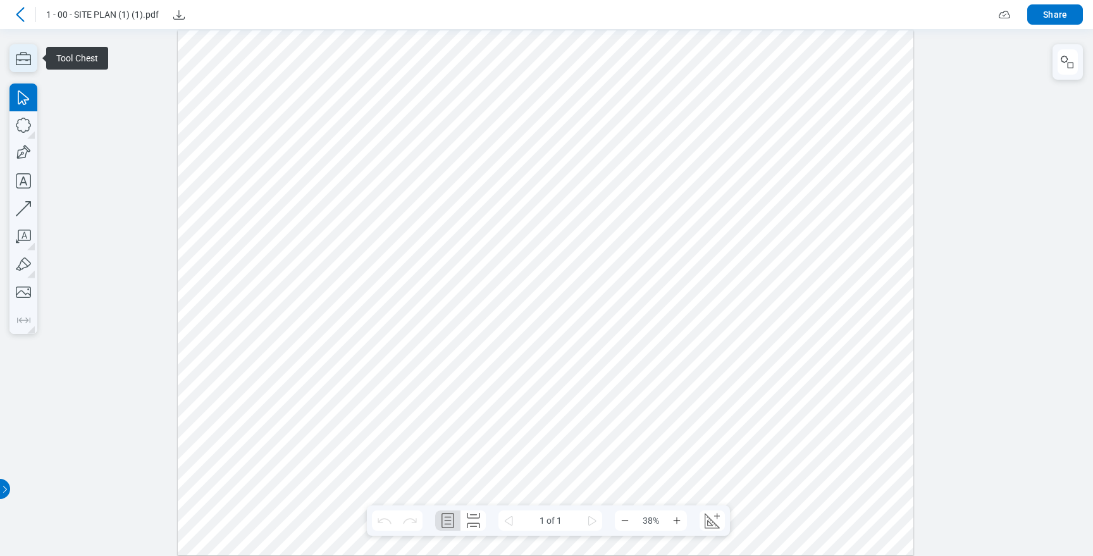
click at [28, 58] on icon "button" at bounding box center [23, 58] width 28 height 28
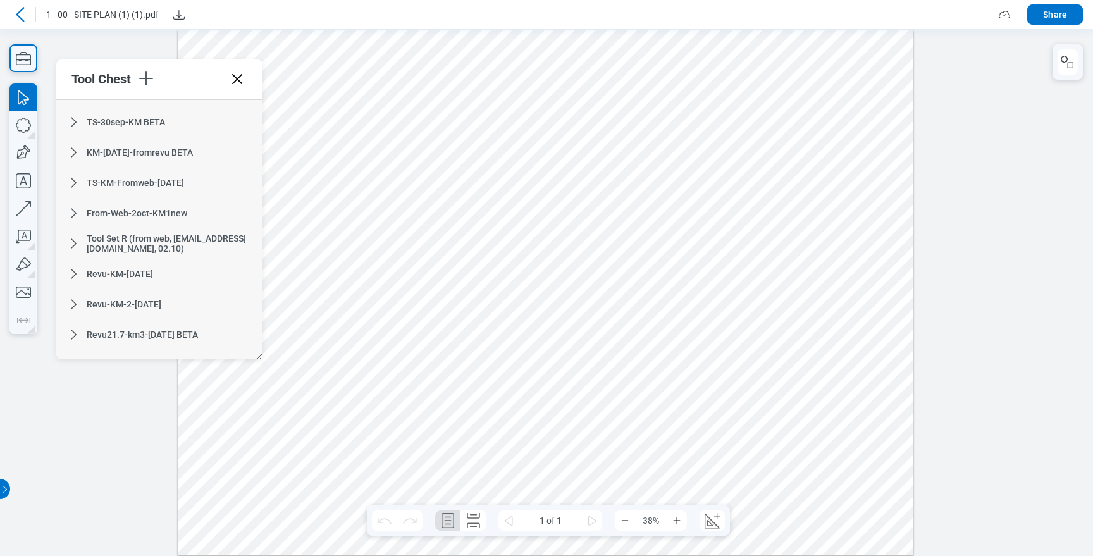
scroll to position [826, 0]
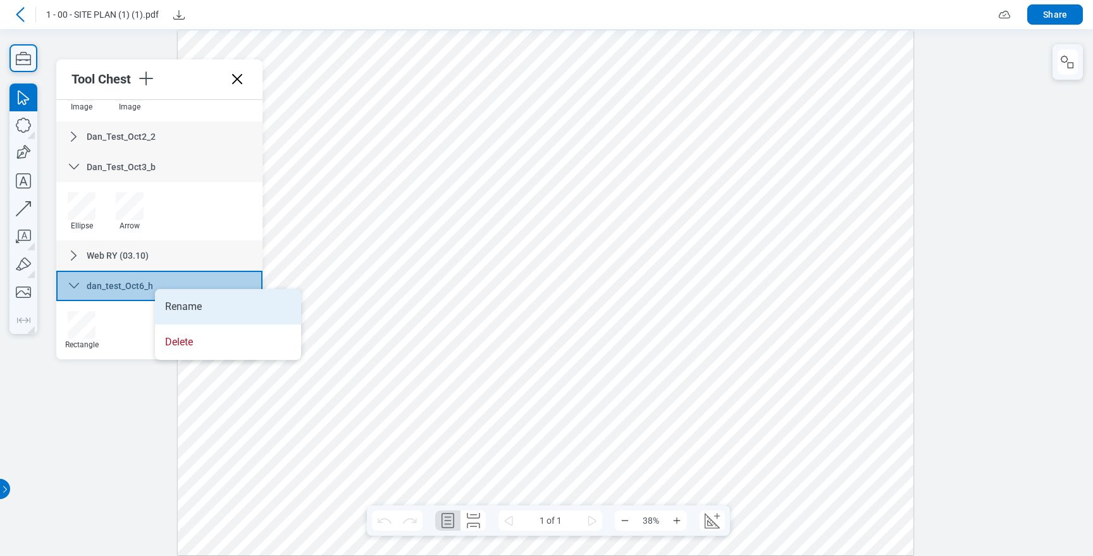
click at [176, 297] on li "Rename" at bounding box center [228, 306] width 146 height 35
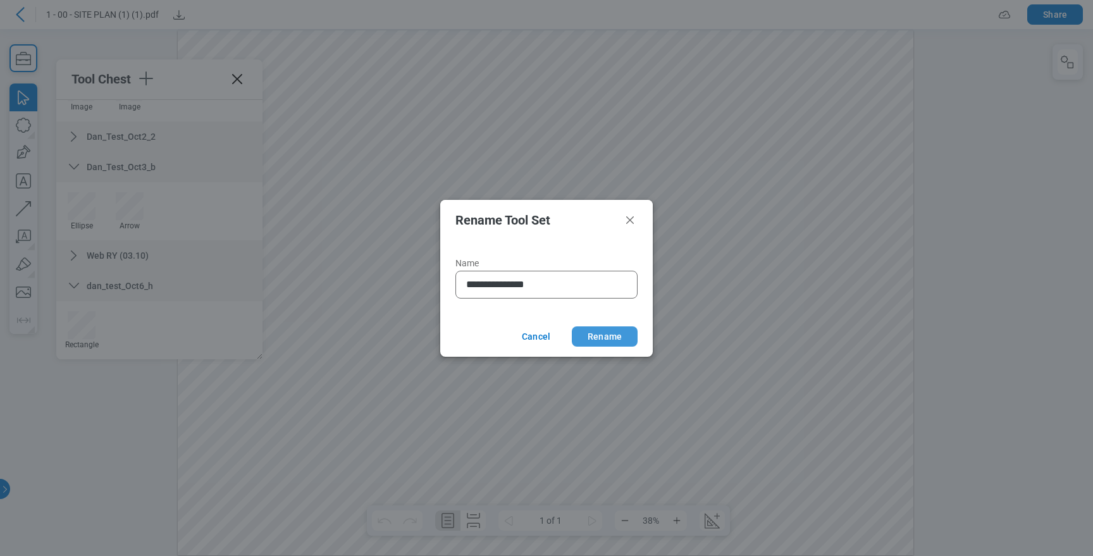
type input "**********"
click at [625, 338] on button "Rename" at bounding box center [605, 336] width 66 height 20
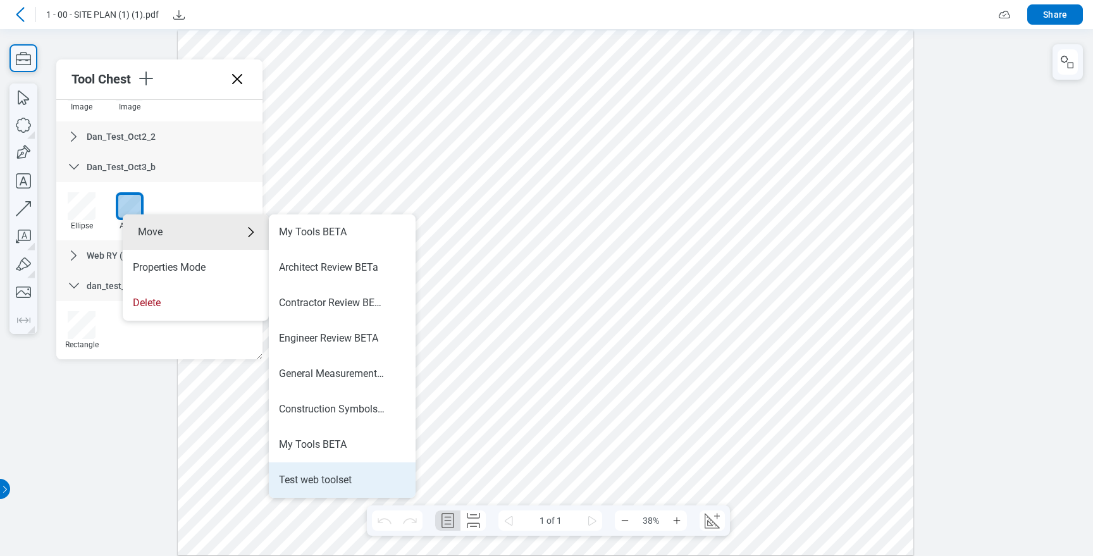
scroll to position [779, 0]
click at [358, 484] on div "dan_test_Oct6_i" at bounding box center [342, 480] width 126 height 14
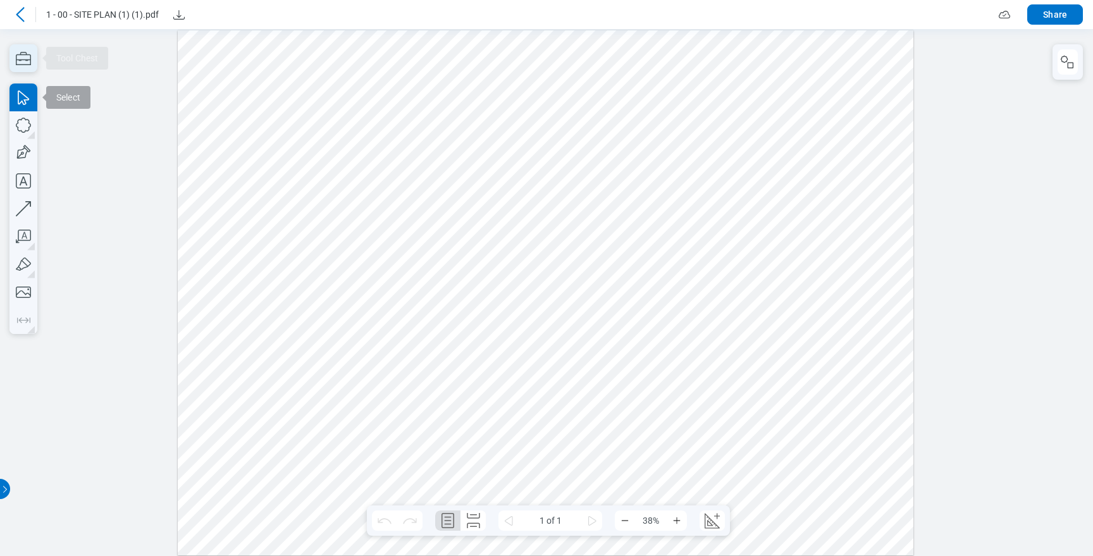
click at [25, 68] on icon "button" at bounding box center [23, 58] width 28 height 28
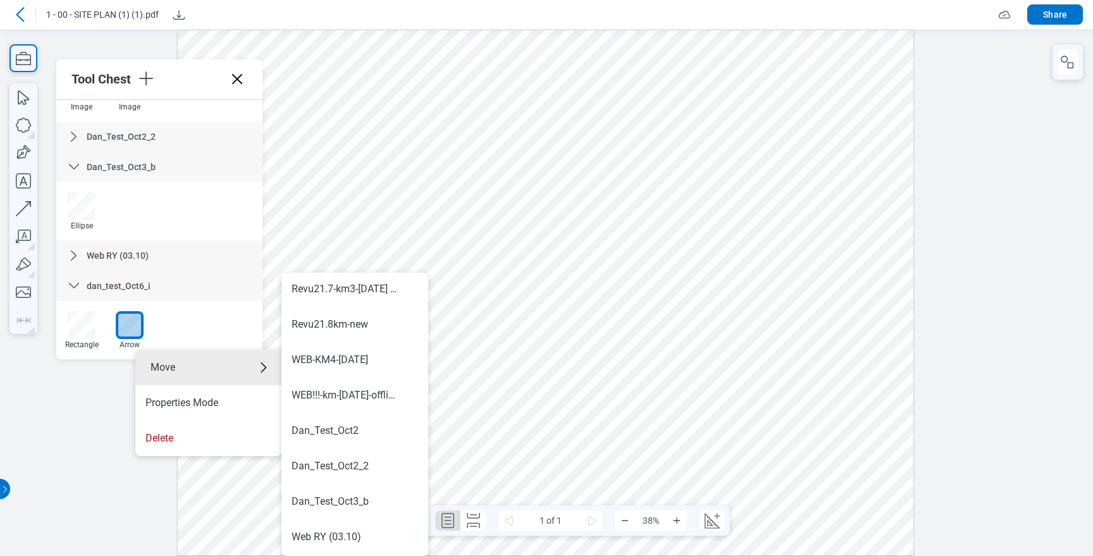
scroll to position [779, 0]
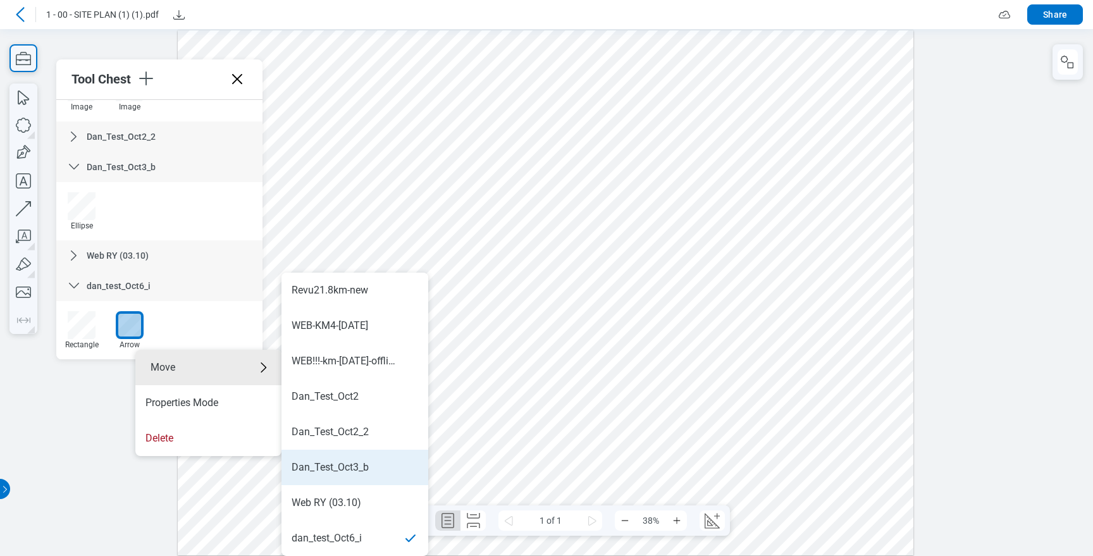
click at [368, 457] on li "Dan_Test_Oct3_b" at bounding box center [354, 467] width 147 height 35
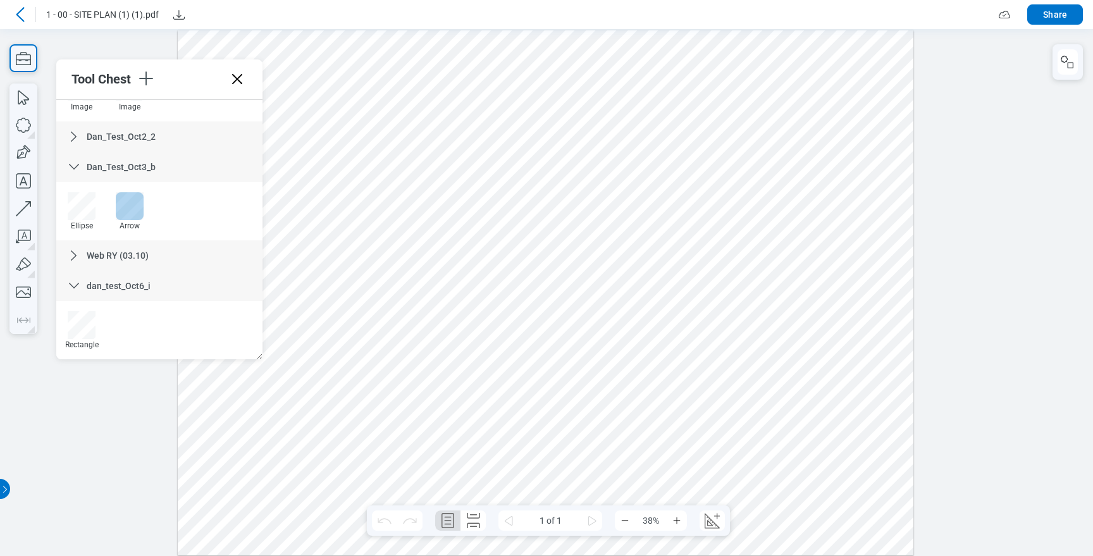
click at [130, 203] on div at bounding box center [130, 206] width 28 height 28
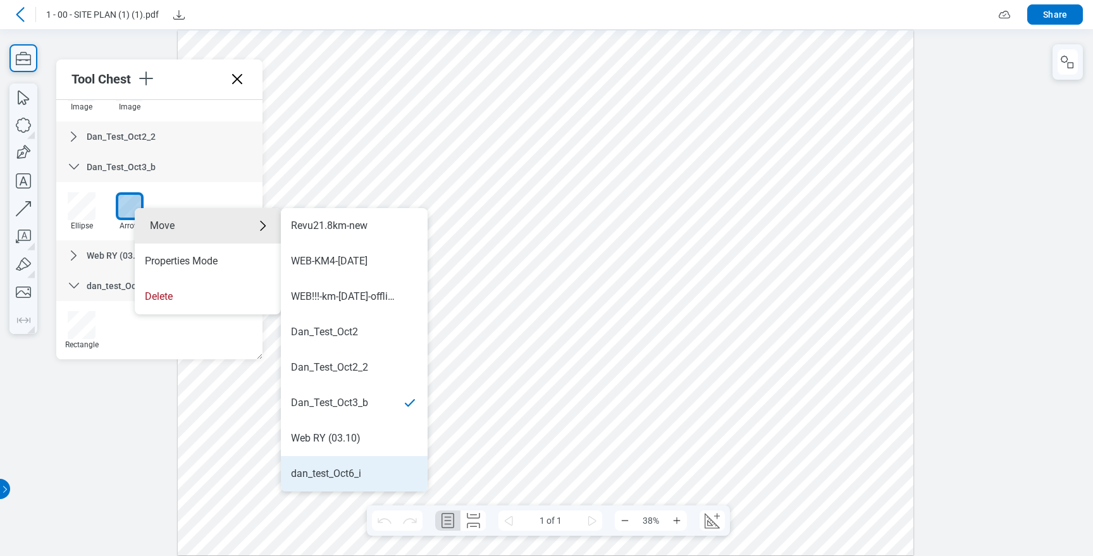
click at [361, 467] on div "dan_test_Oct6_i" at bounding box center [326, 474] width 70 height 14
